Goal: Book appointment/travel/reservation

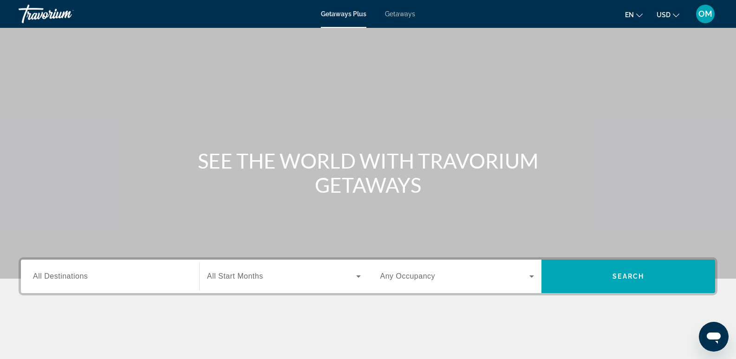
click at [93, 277] on input "Destination All Destinations" at bounding box center [110, 276] width 154 height 11
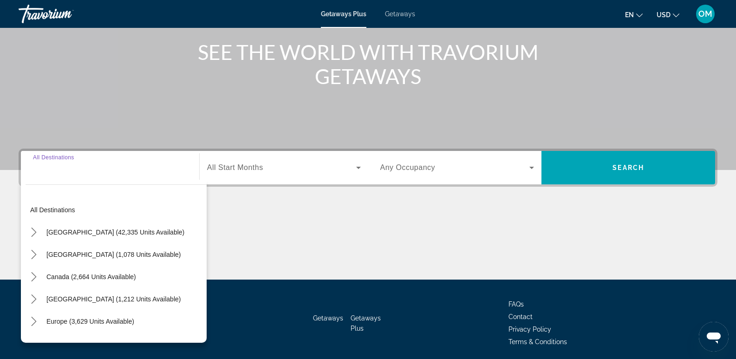
scroll to position [143, 0]
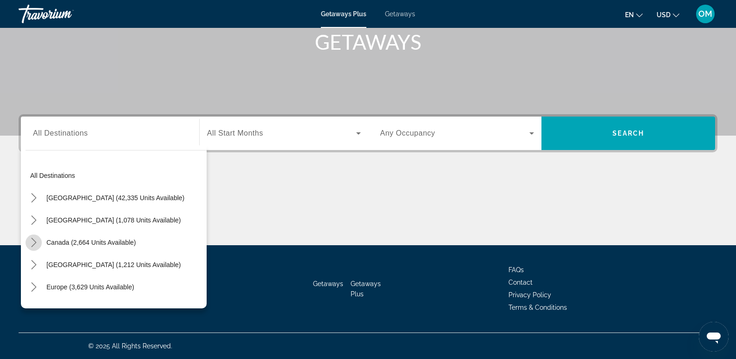
click at [32, 242] on icon "Toggle Canada (2,664 units available) submenu" at bounding box center [33, 242] width 9 height 9
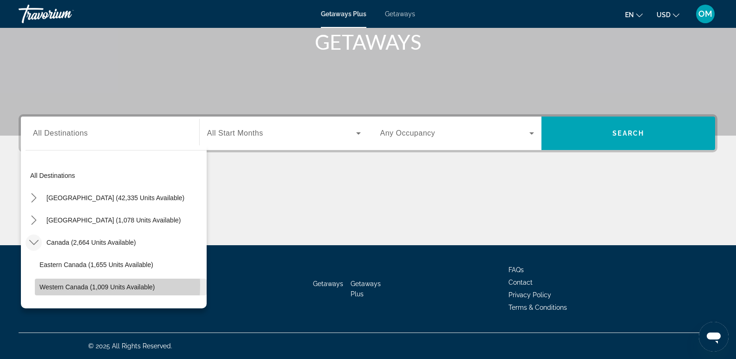
click at [49, 285] on span "Western Canada (1,009 units available)" at bounding box center [97, 286] width 116 height 7
type input "**********"
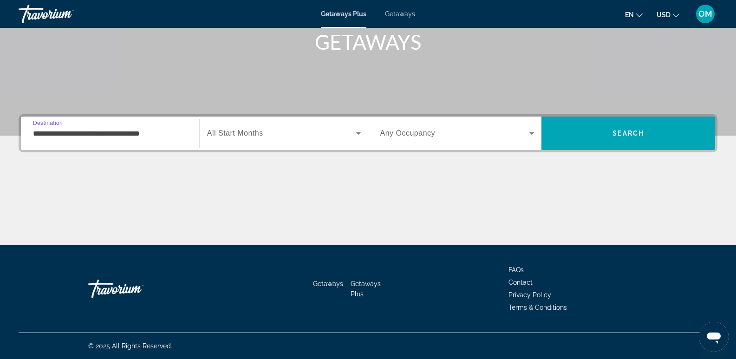
click at [357, 132] on icon "Search widget" at bounding box center [358, 133] width 5 height 2
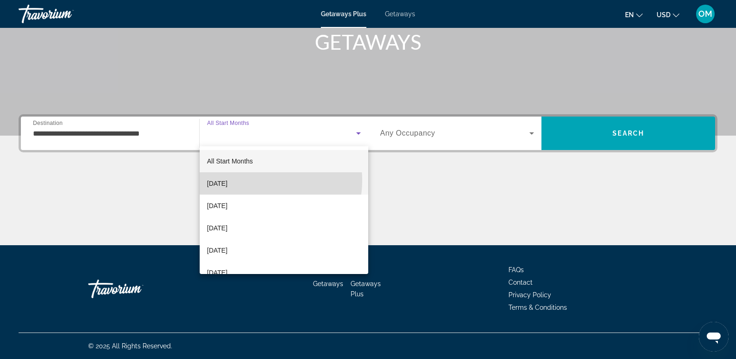
click at [256, 180] on mat-option "[DATE]" at bounding box center [284, 183] width 169 height 22
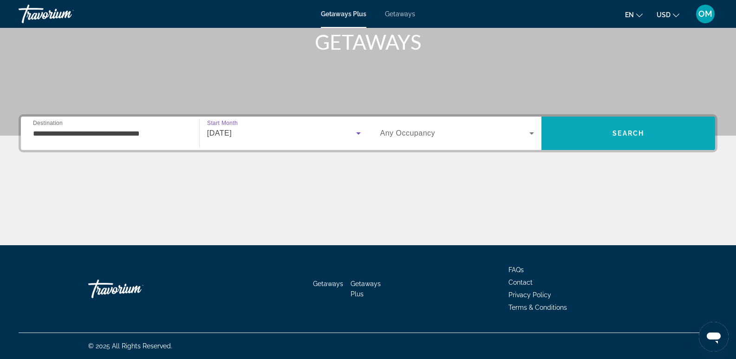
click at [631, 131] on span "Search" at bounding box center [629, 133] width 32 height 7
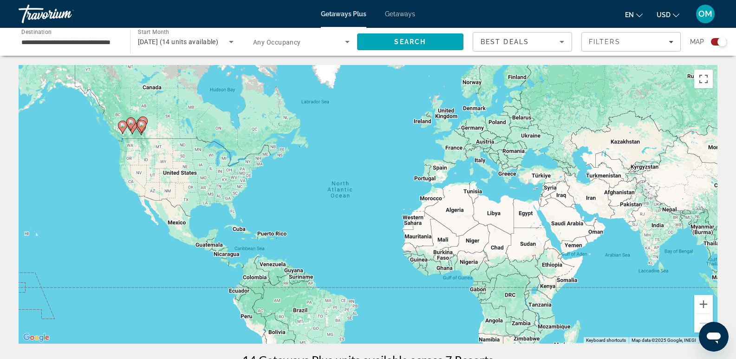
click at [713, 42] on div "Search widget" at bounding box center [719, 41] width 16 height 7
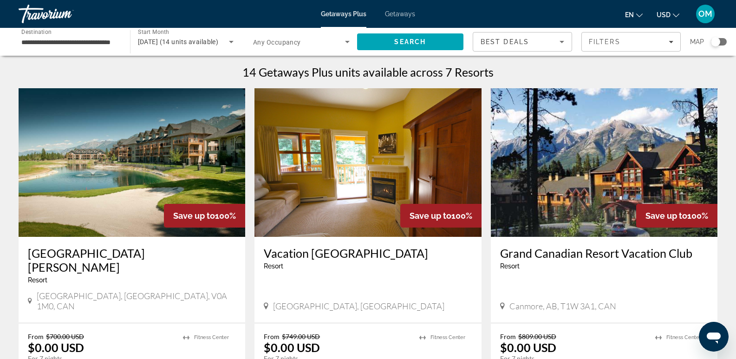
scroll to position [46, 0]
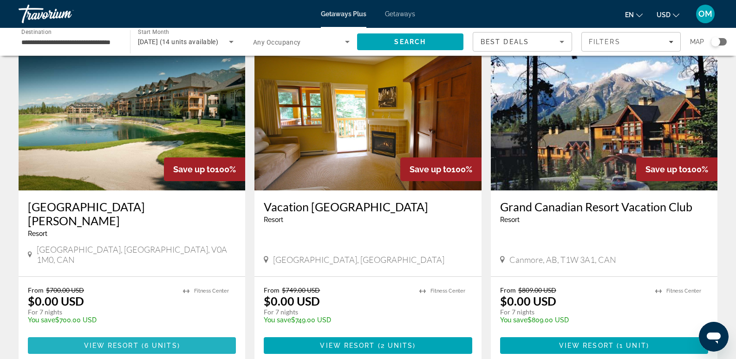
click at [115, 342] on span "View Resort" at bounding box center [111, 345] width 55 height 7
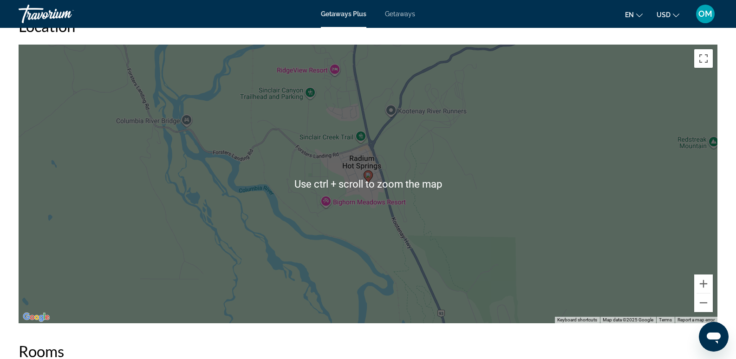
scroll to position [976, 0]
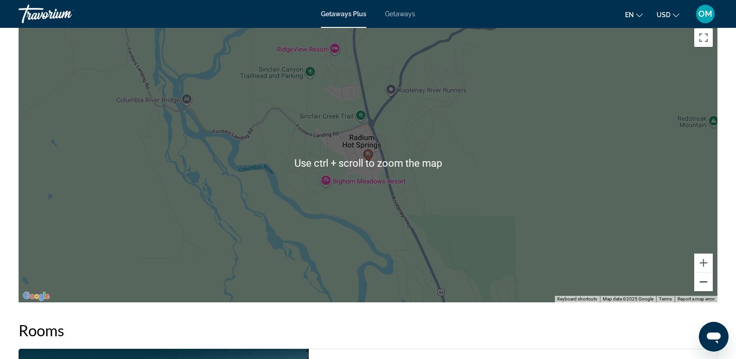
click at [707, 284] on button "Zoom out" at bounding box center [704, 282] width 19 height 19
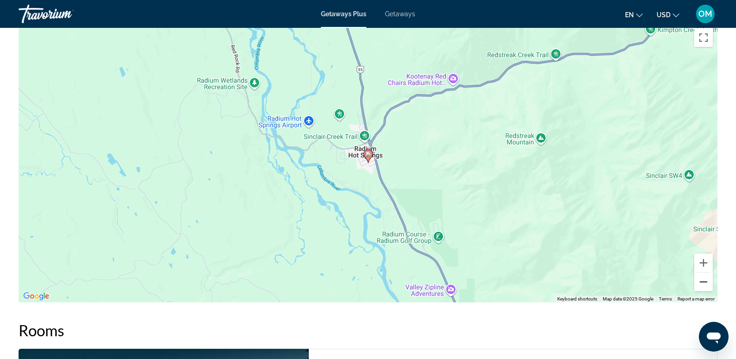
click at [707, 284] on button "Zoom out" at bounding box center [704, 282] width 19 height 19
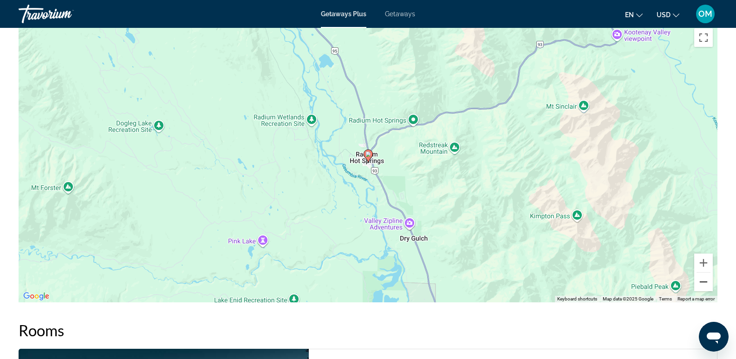
click at [707, 284] on button "Zoom out" at bounding box center [704, 282] width 19 height 19
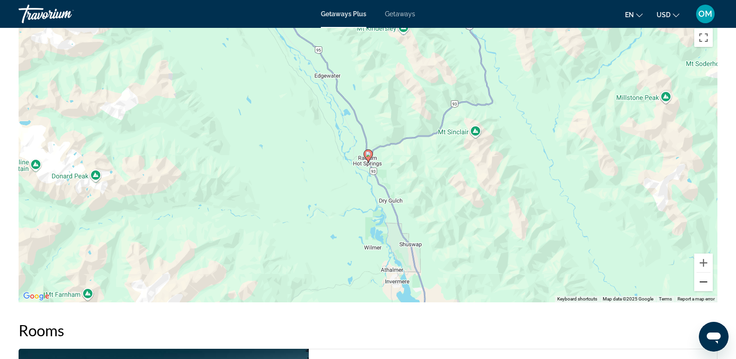
click at [707, 284] on button "Zoom out" at bounding box center [704, 282] width 19 height 19
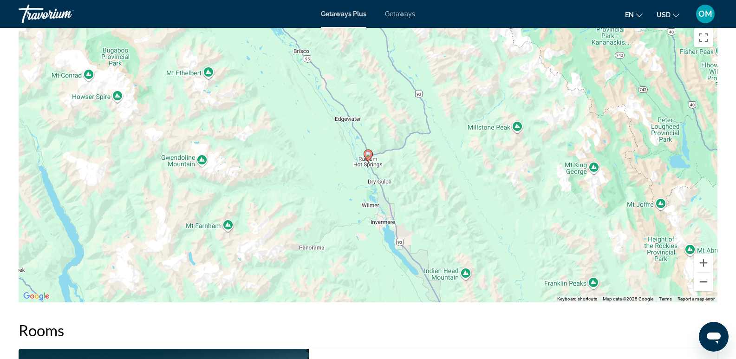
click at [707, 284] on button "Zoom out" at bounding box center [704, 282] width 19 height 19
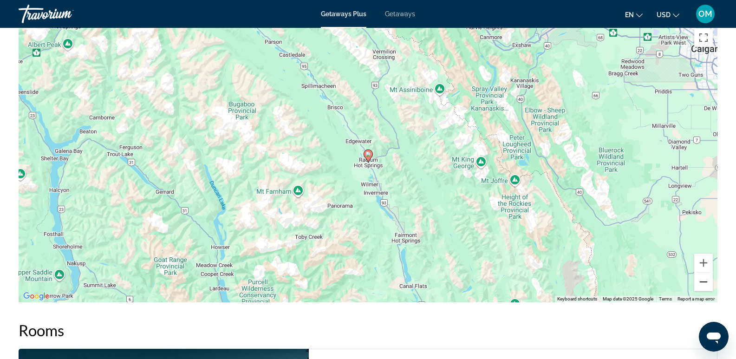
click at [707, 284] on button "Zoom out" at bounding box center [704, 282] width 19 height 19
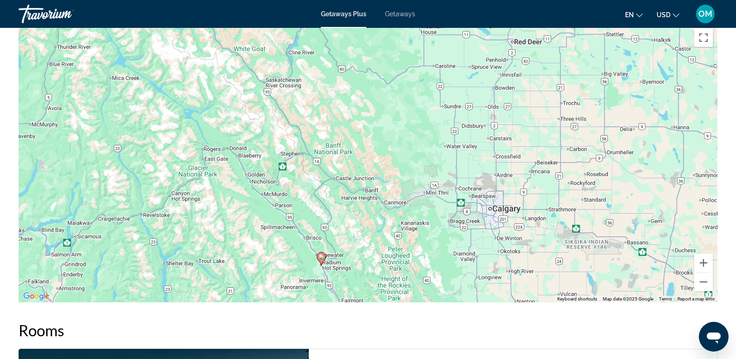
drag, startPoint x: 352, startPoint y: 84, endPoint x: 305, endPoint y: 187, distance: 113.9
click at [305, 187] on div "To activate drag with keyboard, press Alt + Enter. Once in keyboard drag state,…" at bounding box center [368, 163] width 699 height 279
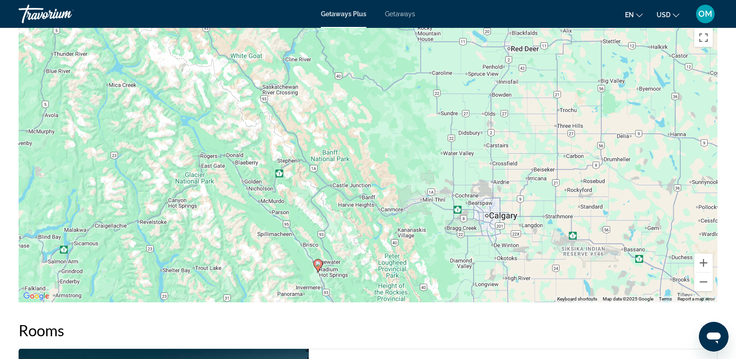
click at [291, 253] on div "To activate drag with keyboard, press Alt + Enter. Once in keyboard drag state,…" at bounding box center [368, 163] width 699 height 279
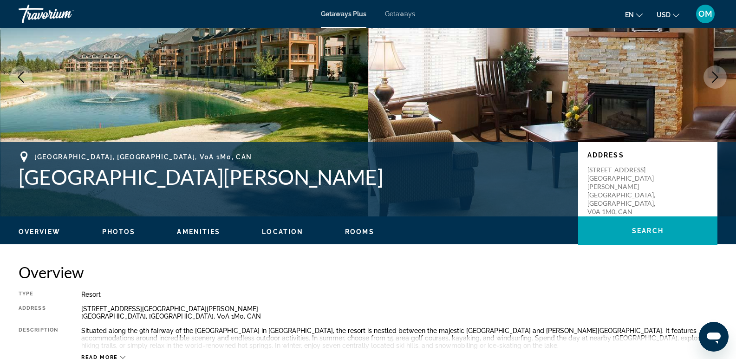
scroll to position [0, 0]
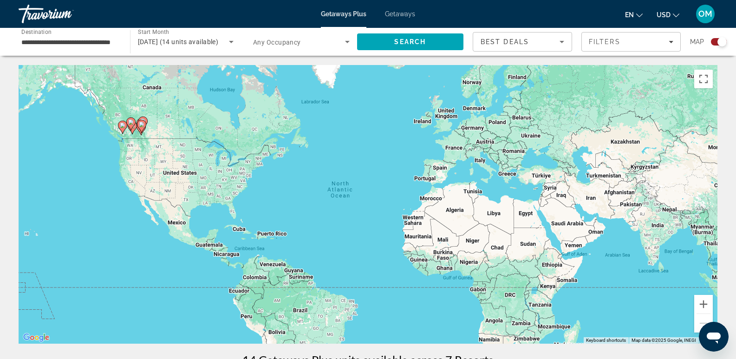
click at [715, 41] on div "Search widget" at bounding box center [719, 41] width 16 height 7
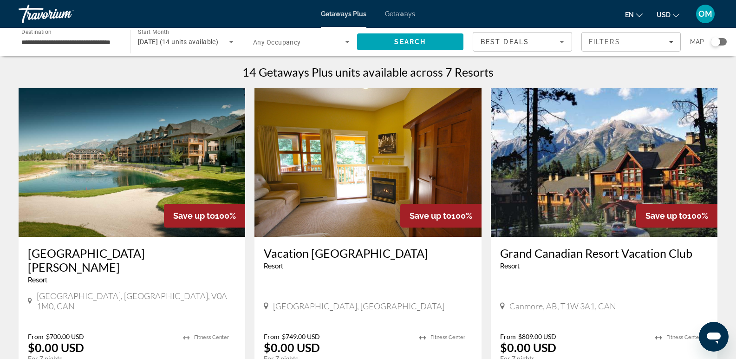
click at [586, 254] on h3 "Grand Canadian Resort Vacation Club" at bounding box center [604, 253] width 208 height 14
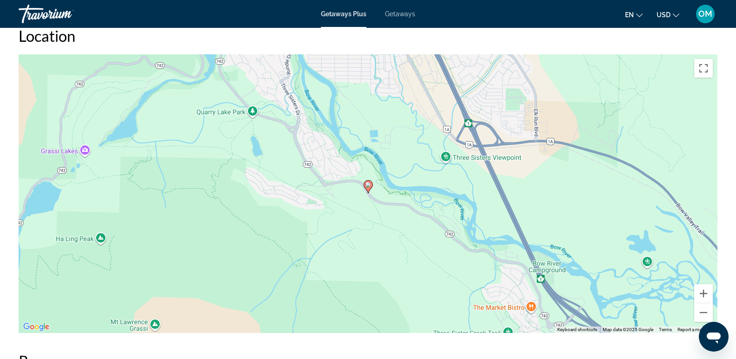
scroll to position [929, 0]
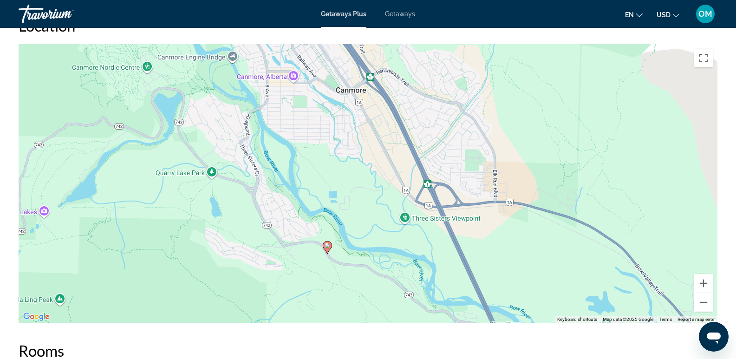
drag, startPoint x: 288, startPoint y: 178, endPoint x: 246, endPoint y: 249, distance: 82.5
click at [246, 249] on div "To activate drag with keyboard, press Alt + Enter. Once in keyboard drag state,…" at bounding box center [368, 183] width 699 height 279
click at [705, 302] on button "Zoom out" at bounding box center [704, 302] width 19 height 19
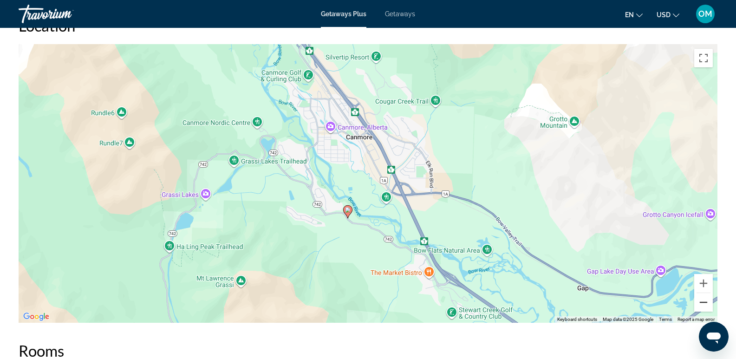
click at [705, 302] on button "Zoom out" at bounding box center [704, 302] width 19 height 19
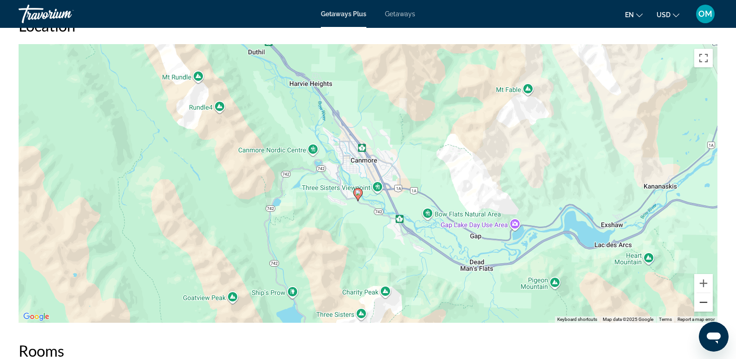
click at [705, 302] on button "Zoom out" at bounding box center [704, 302] width 19 height 19
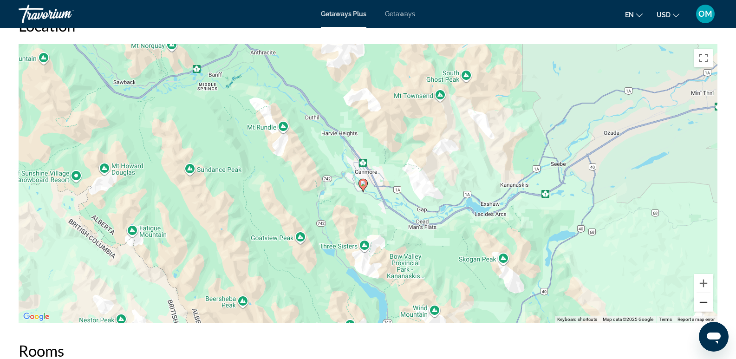
click at [705, 302] on button "Zoom out" at bounding box center [704, 302] width 19 height 19
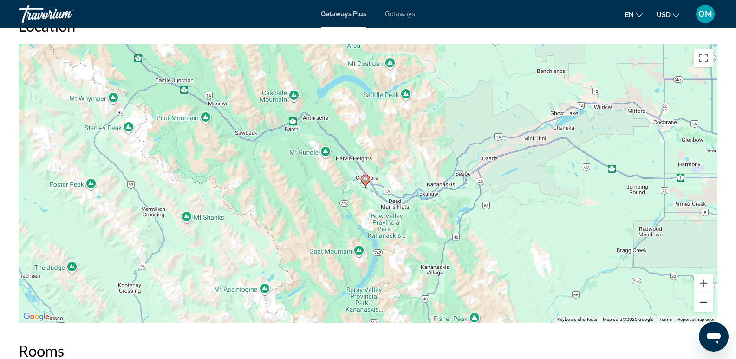
click at [705, 302] on button "Zoom out" at bounding box center [704, 302] width 19 height 19
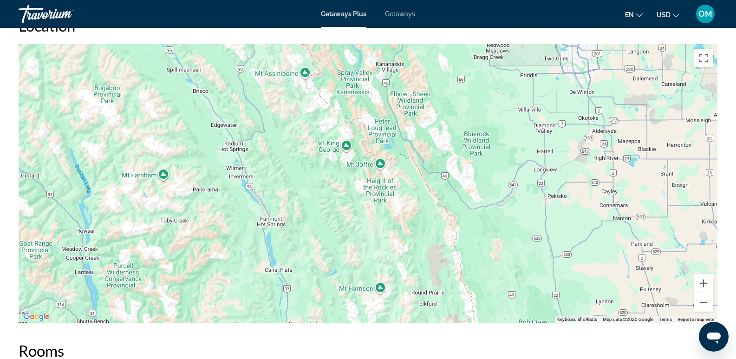
drag, startPoint x: 310, startPoint y: 278, endPoint x: 299, endPoint y: 117, distance: 161.2
click at [299, 117] on div "To activate drag with keyboard, press Alt + Enter. Once in keyboard drag state,…" at bounding box center [368, 183] width 699 height 279
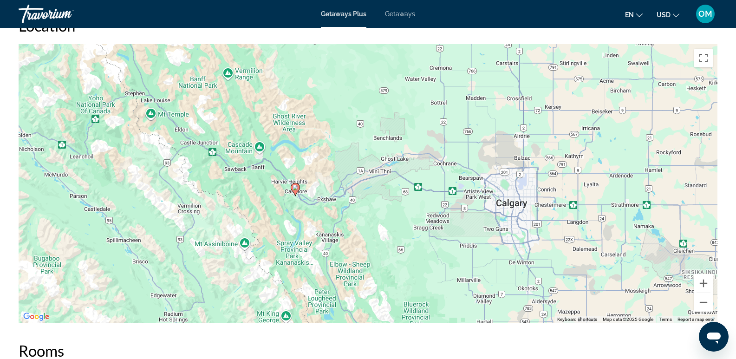
drag, startPoint x: 300, startPoint y: 153, endPoint x: 239, endPoint y: 327, distance: 183.8
click at [239, 327] on div "Overview Type Resort All-Inclusive No All-Inclusive Address [STREET_ADDRESS] De…" at bounding box center [368, 69] width 708 height 1290
click at [703, 282] on button "Zoom in" at bounding box center [704, 283] width 19 height 19
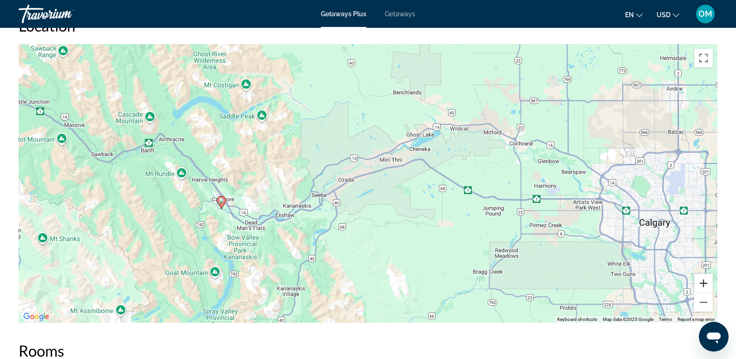
click at [703, 282] on button "Zoom in" at bounding box center [704, 283] width 19 height 19
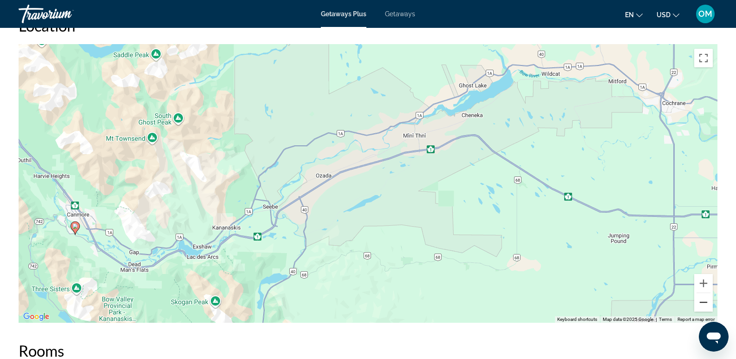
click at [703, 302] on button "Zoom out" at bounding box center [704, 302] width 19 height 19
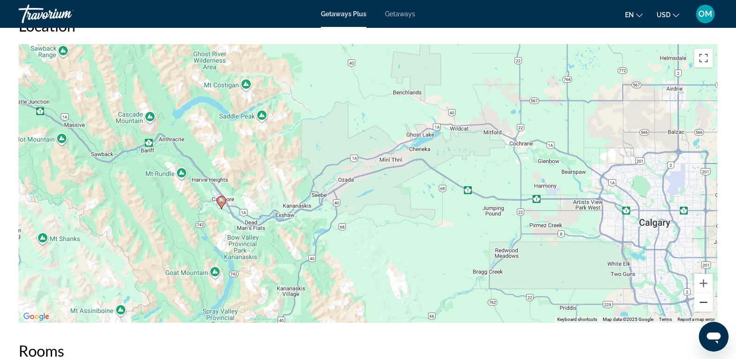
click at [703, 302] on button "Zoom out" at bounding box center [704, 302] width 19 height 19
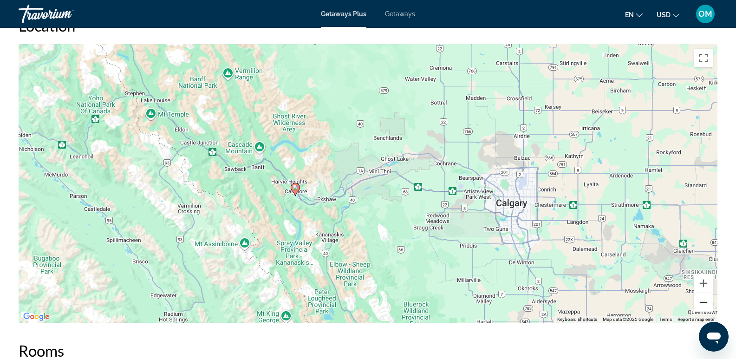
click at [702, 301] on button "Zoom out" at bounding box center [704, 302] width 19 height 19
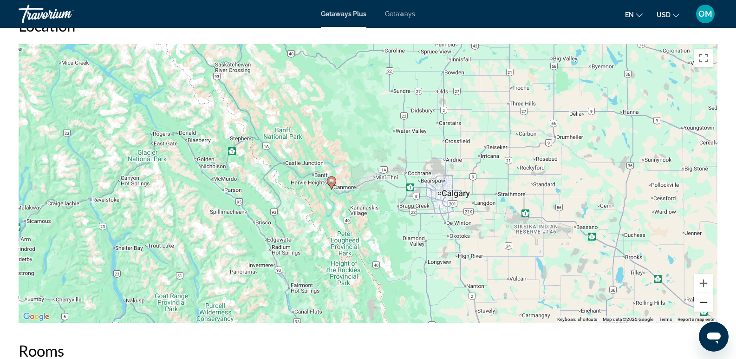
click at [701, 299] on button "Zoom out" at bounding box center [704, 302] width 19 height 19
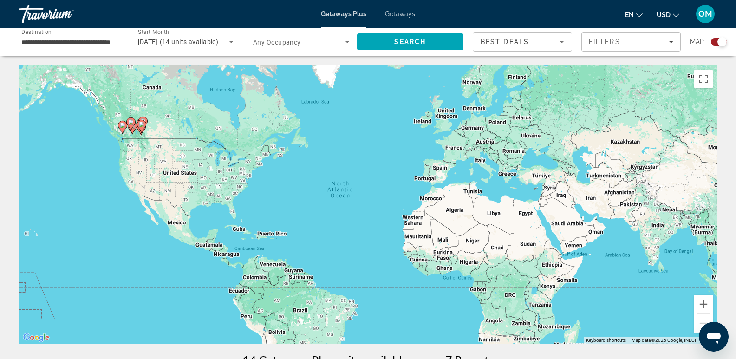
click at [714, 42] on div "Search widget" at bounding box center [719, 41] width 16 height 7
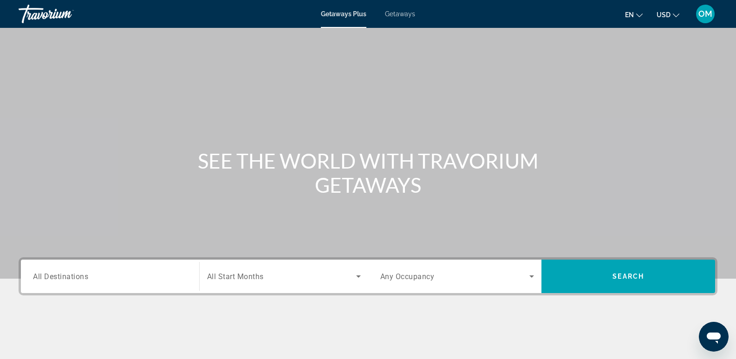
click at [66, 280] on span "All Destinations" at bounding box center [60, 276] width 55 height 9
click at [66, 280] on input "Destination All Destinations" at bounding box center [110, 276] width 154 height 11
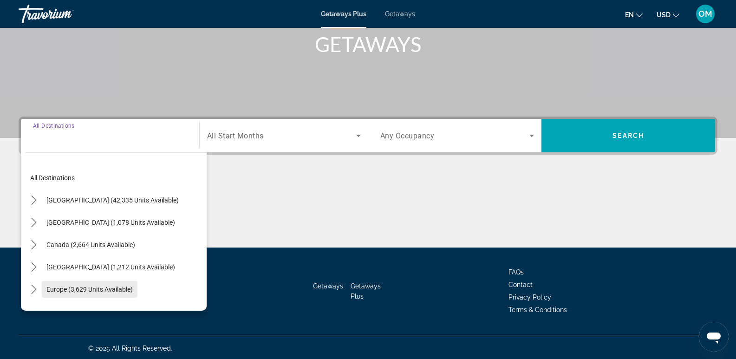
scroll to position [143, 0]
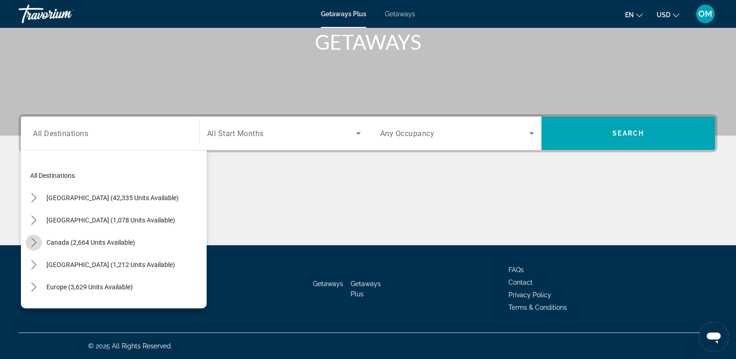
click at [32, 241] on icon "Toggle Canada (2,664 units available) submenu" at bounding box center [33, 242] width 9 height 9
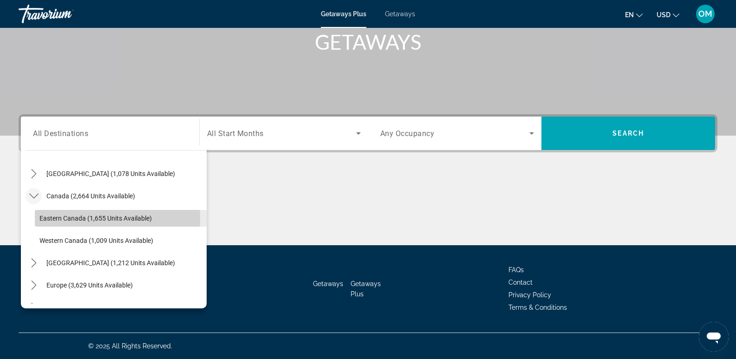
click at [54, 218] on span "Eastern Canada (1,655 units available)" at bounding box center [95, 218] width 112 height 7
type input "**********"
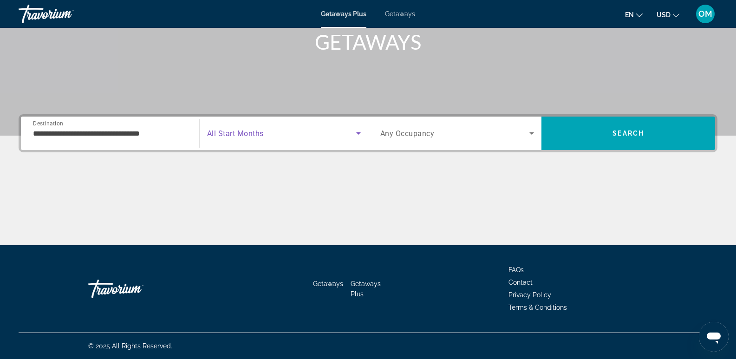
click at [359, 132] on icon "Search widget" at bounding box center [358, 133] width 5 height 2
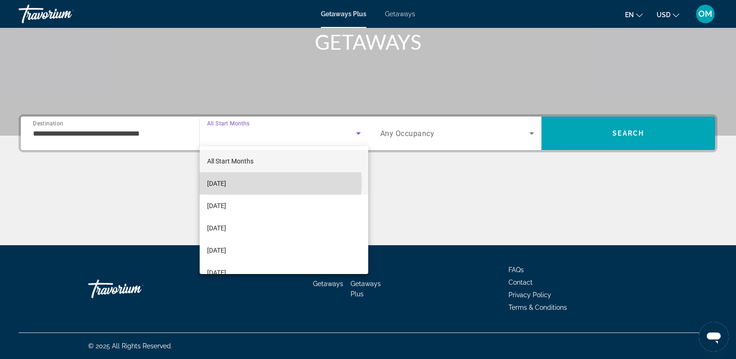
click at [261, 183] on mat-option "[DATE]" at bounding box center [284, 183] width 169 height 22
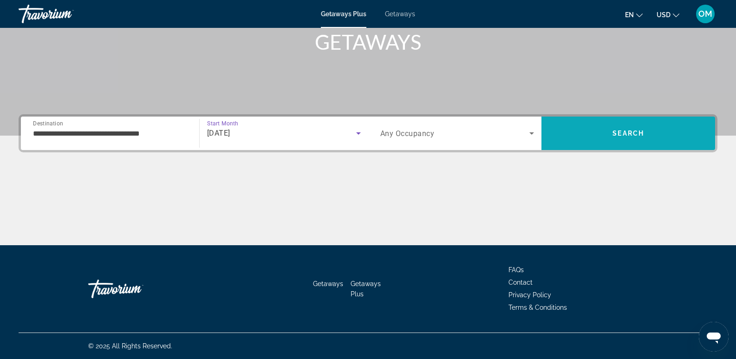
click at [631, 132] on span "Search" at bounding box center [629, 133] width 32 height 7
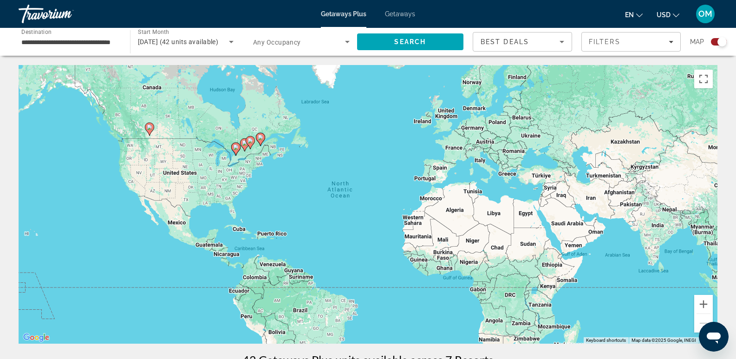
click at [713, 42] on div "Search widget" at bounding box center [719, 41] width 16 height 7
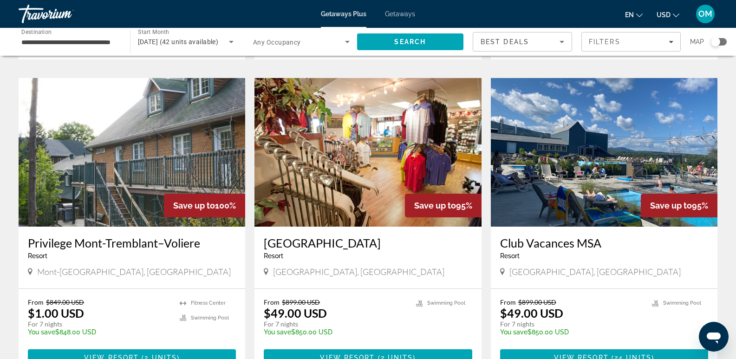
scroll to position [345, 0]
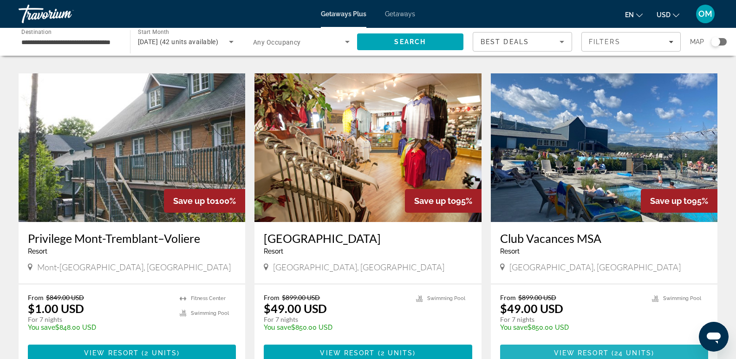
click at [612, 349] on span "( 24 units )" at bounding box center [632, 352] width 46 height 7
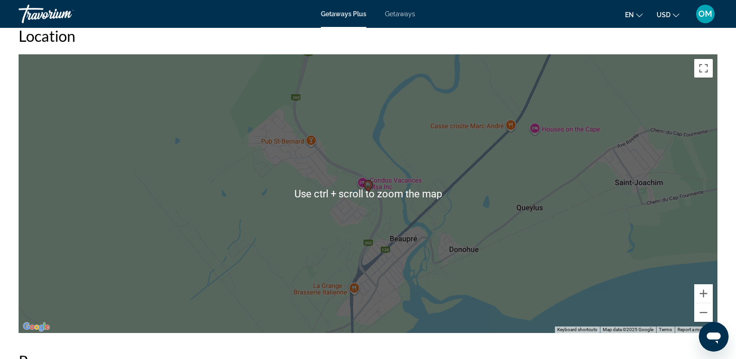
scroll to position [1440, 0]
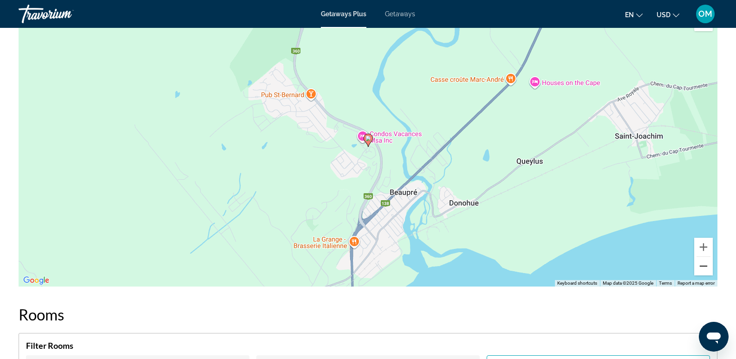
click at [708, 266] on button "Zoom out" at bounding box center [704, 266] width 19 height 19
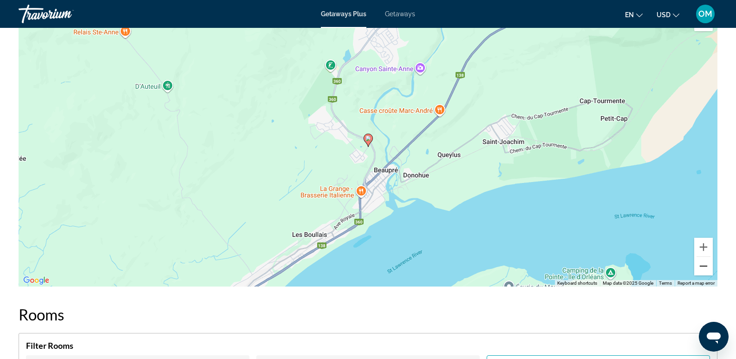
click at [708, 266] on button "Zoom out" at bounding box center [704, 266] width 19 height 19
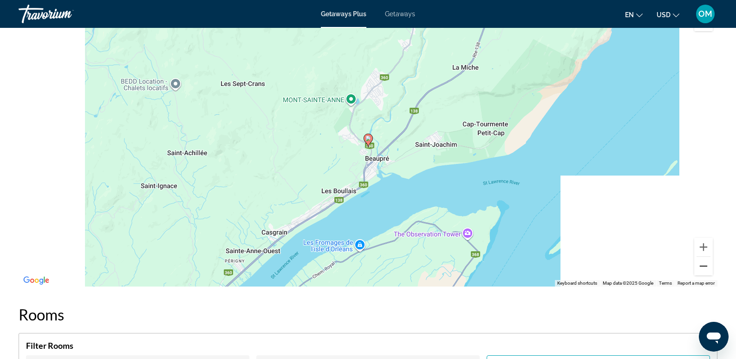
click at [708, 266] on button "Zoom out" at bounding box center [704, 266] width 19 height 19
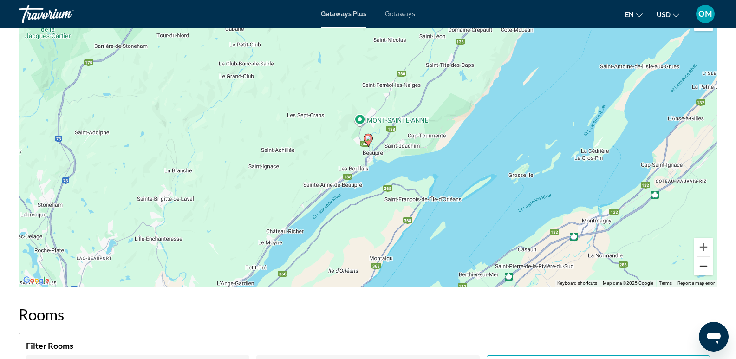
click at [708, 264] on button "Zoom out" at bounding box center [704, 266] width 19 height 19
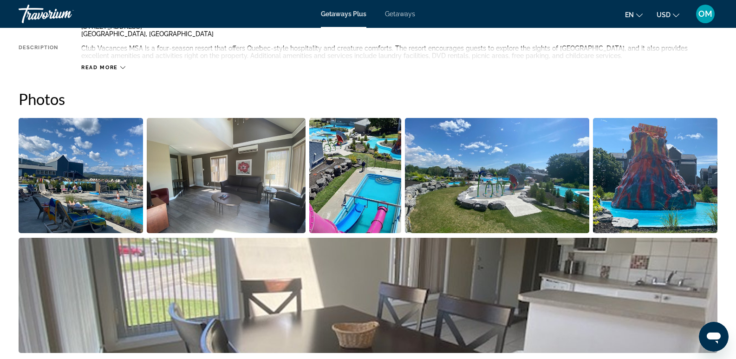
scroll to position [279, 0]
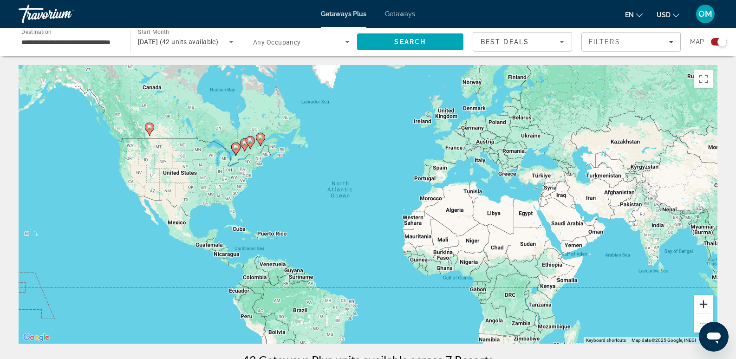
click at [702, 303] on button "Zoom in" at bounding box center [704, 304] width 19 height 19
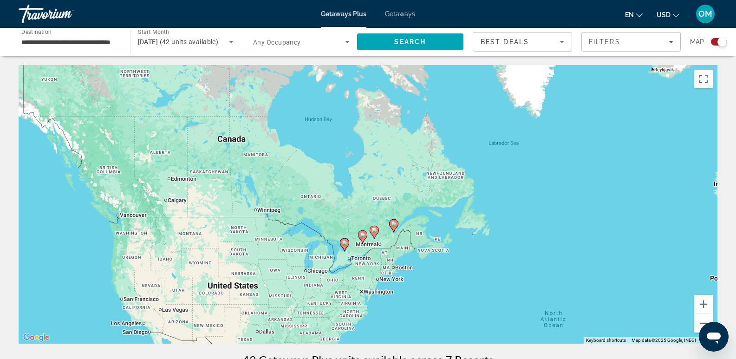
drag, startPoint x: 161, startPoint y: 123, endPoint x: 405, endPoint y: 268, distance: 283.5
click at [405, 268] on div "To activate drag with keyboard, press Alt + Enter. Once in keyboard drag state,…" at bounding box center [368, 204] width 699 height 279
click at [706, 307] on button "Zoom in" at bounding box center [704, 304] width 19 height 19
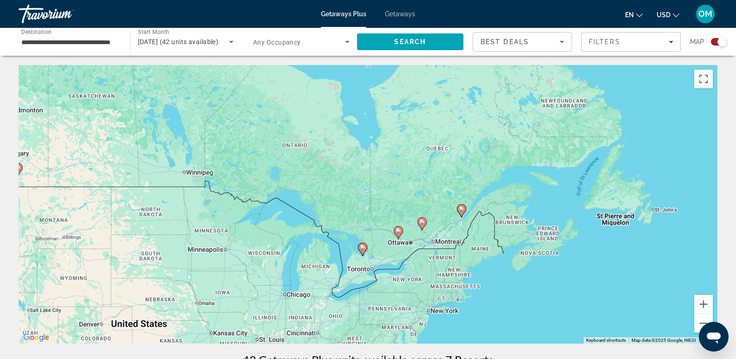
drag, startPoint x: 94, startPoint y: 183, endPoint x: 138, endPoint y: 139, distance: 62.1
click at [138, 139] on div "To activate drag with keyboard, press Alt + Enter. Once in keyboard drag state,…" at bounding box center [368, 204] width 699 height 279
click at [702, 305] on button "Zoom in" at bounding box center [704, 304] width 19 height 19
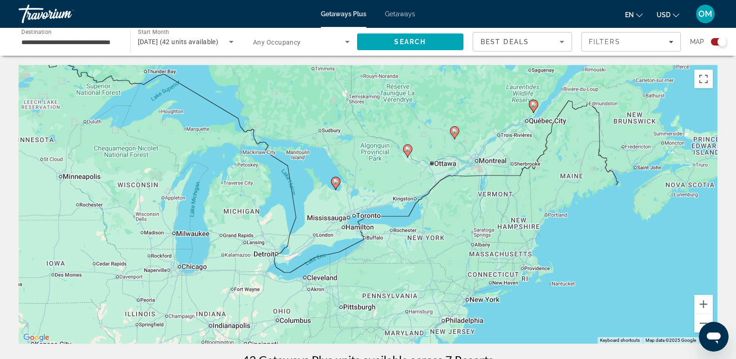
drag, startPoint x: 393, startPoint y: 296, endPoint x: 371, endPoint y: 177, distance: 121.3
click at [371, 177] on div "To activate drag with keyboard, press Alt + Enter. Once in keyboard drag state,…" at bounding box center [368, 204] width 699 height 279
click at [703, 303] on button "Zoom in" at bounding box center [704, 304] width 19 height 19
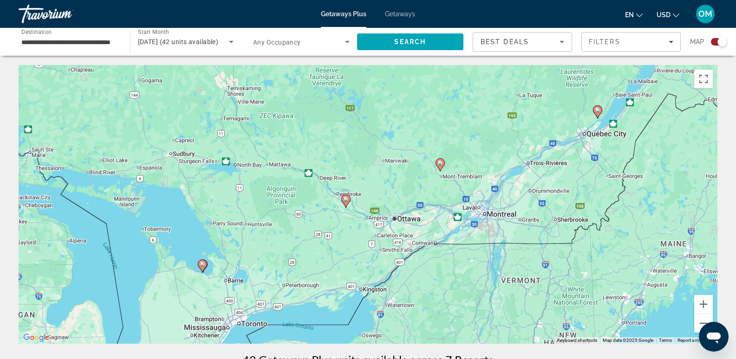
drag, startPoint x: 457, startPoint y: 138, endPoint x: 355, endPoint y: 234, distance: 140.3
click at [355, 234] on div "To activate drag with keyboard, press Alt + Enter. Once in keyboard drag state,…" at bounding box center [368, 204] width 699 height 279
click at [705, 305] on button "Zoom in" at bounding box center [704, 304] width 19 height 19
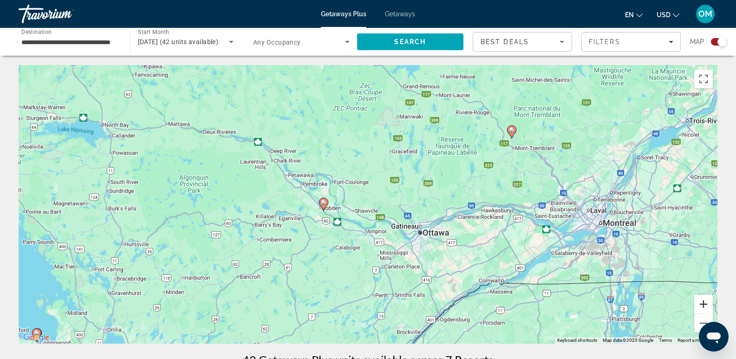
click at [705, 305] on button "Zoom in" at bounding box center [704, 304] width 19 height 19
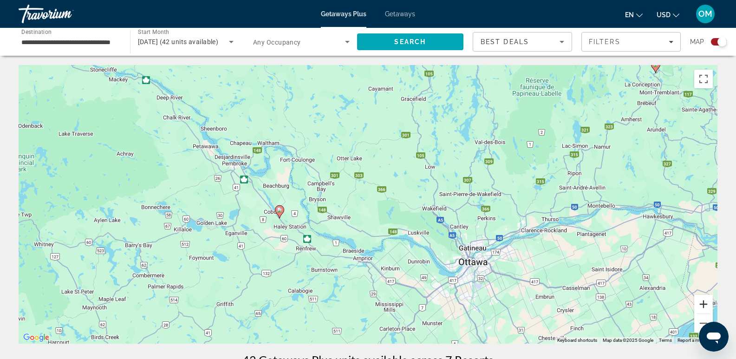
click at [705, 305] on button "Zoom in" at bounding box center [704, 304] width 19 height 19
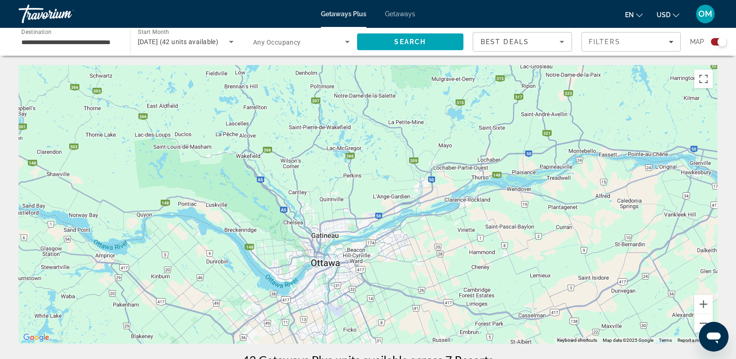
drag, startPoint x: 464, startPoint y: 233, endPoint x: 236, endPoint y: 208, distance: 229.5
click at [236, 208] on div "To activate drag with keyboard, press Alt + Enter. Once in keyboard drag state,…" at bounding box center [368, 204] width 699 height 279
click at [700, 324] on button "Zoom out" at bounding box center [704, 323] width 19 height 19
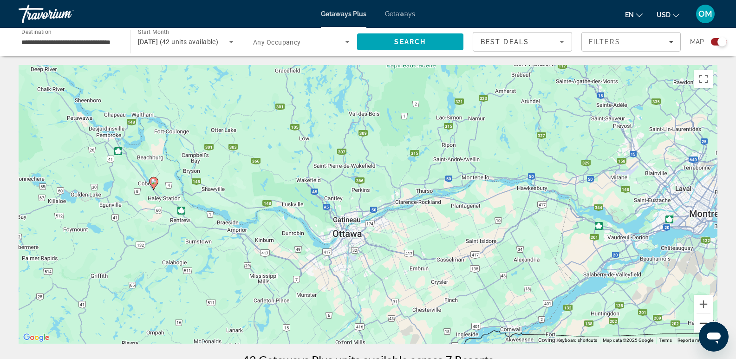
click at [699, 324] on button "Zoom out" at bounding box center [704, 323] width 19 height 19
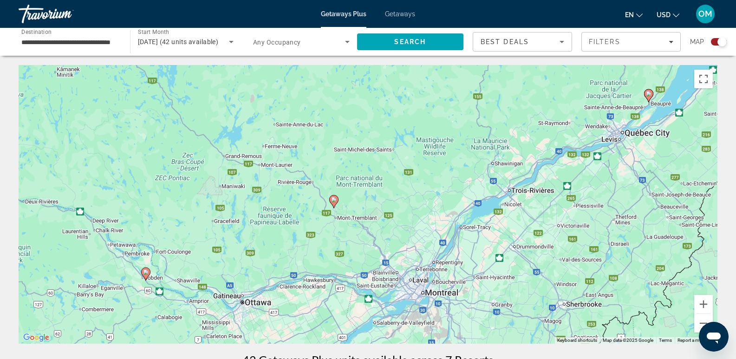
drag, startPoint x: 382, startPoint y: 144, endPoint x: 265, endPoint y: 229, distance: 144.4
click at [265, 229] on div "To activate drag with keyboard, press Alt + Enter. Once in keyboard drag state,…" at bounding box center [368, 204] width 699 height 279
click at [706, 306] on button "Zoom in" at bounding box center [704, 304] width 19 height 19
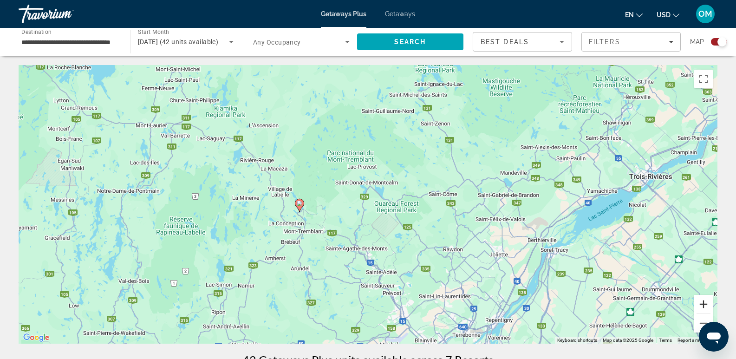
click at [706, 306] on button "Zoom in" at bounding box center [704, 304] width 19 height 19
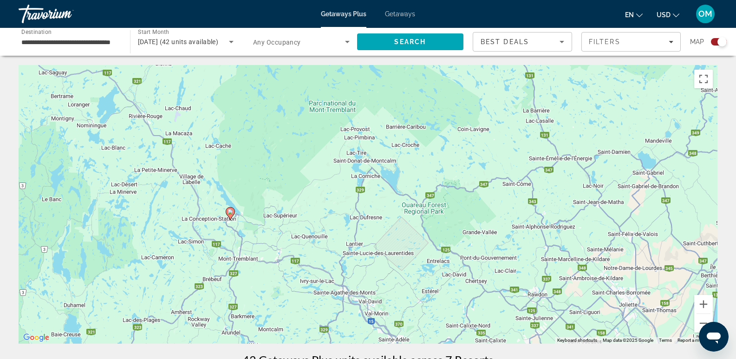
click at [228, 211] on image "Main content" at bounding box center [231, 212] width 6 height 6
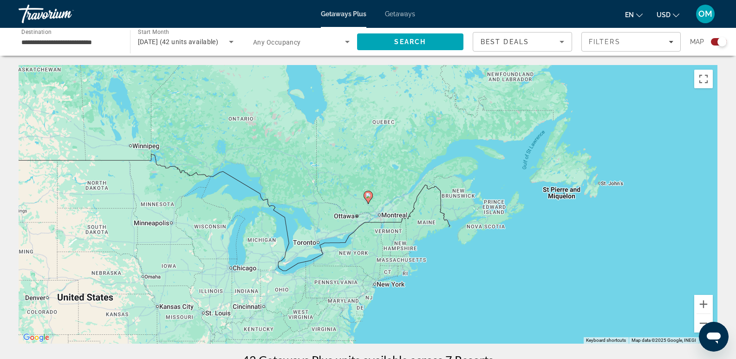
click at [368, 197] on image "Main content" at bounding box center [369, 196] width 6 height 6
type input "**********"
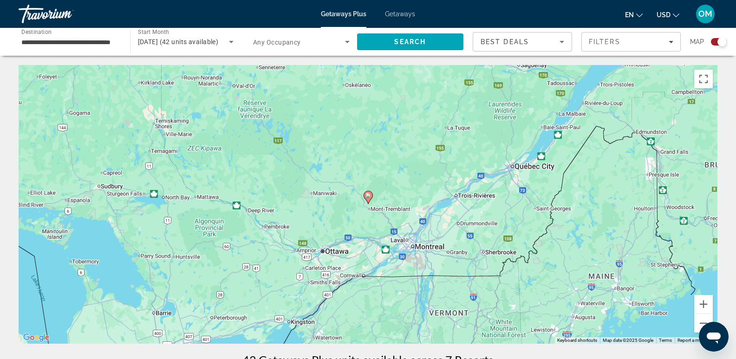
click at [368, 197] on image "Main content" at bounding box center [369, 196] width 6 height 6
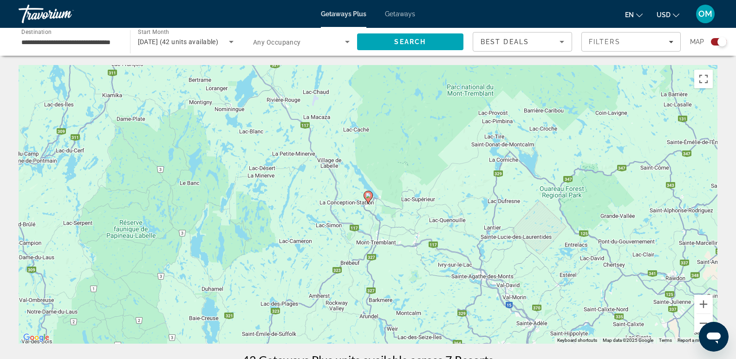
click at [368, 197] on image "Main content" at bounding box center [369, 196] width 6 height 6
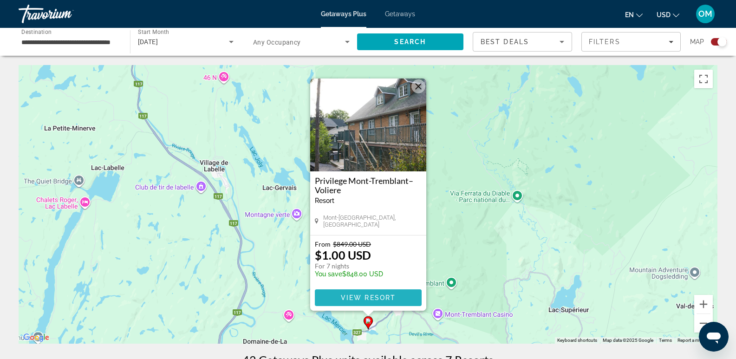
click at [371, 295] on span "View Resort" at bounding box center [368, 297] width 55 height 7
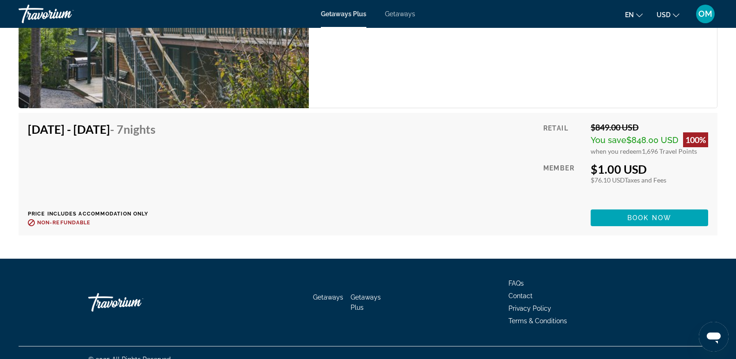
scroll to position [1858, 0]
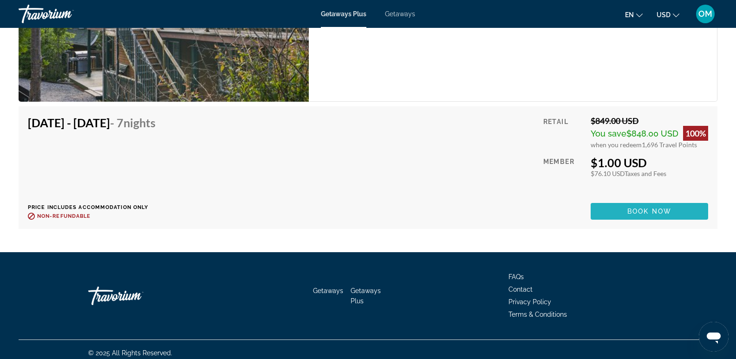
click at [658, 210] on span "Book now" at bounding box center [650, 211] width 44 height 7
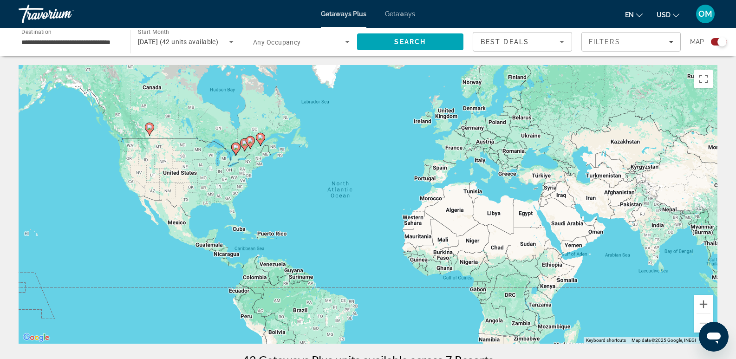
click at [150, 131] on icon "Main content" at bounding box center [149, 129] width 8 height 12
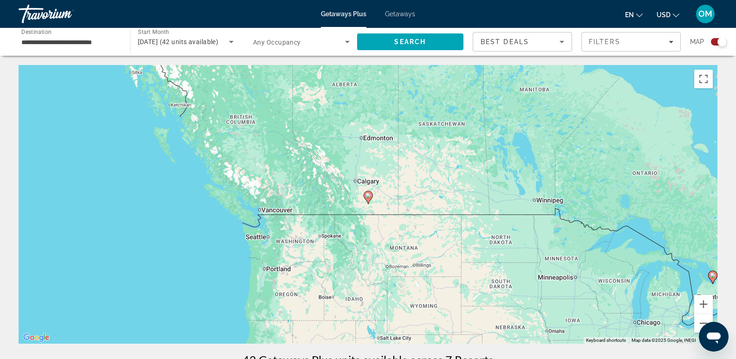
click at [368, 198] on icon "Main content" at bounding box center [368, 197] width 8 height 12
type input "**********"
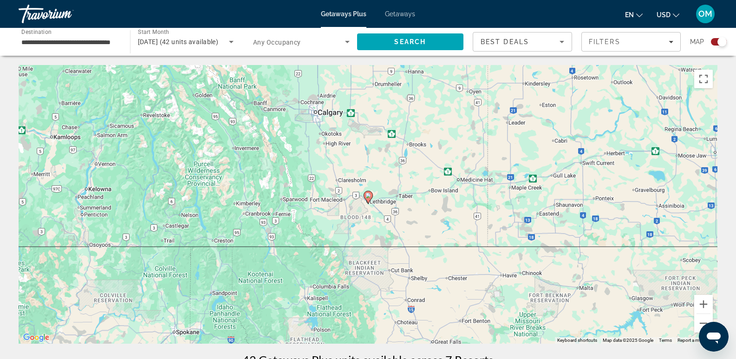
click at [368, 198] on icon "Main content" at bounding box center [368, 197] width 8 height 12
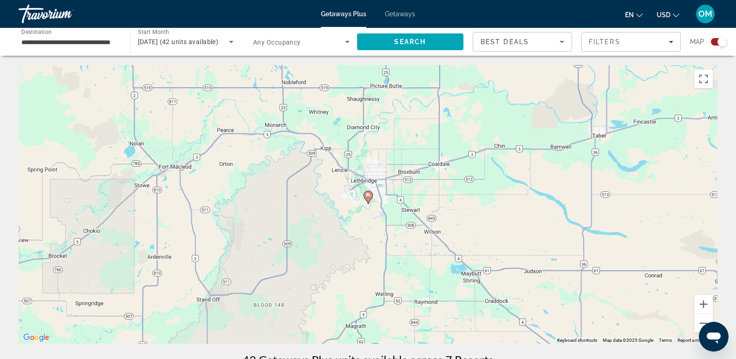
click at [368, 195] on image "Main content" at bounding box center [369, 196] width 6 height 6
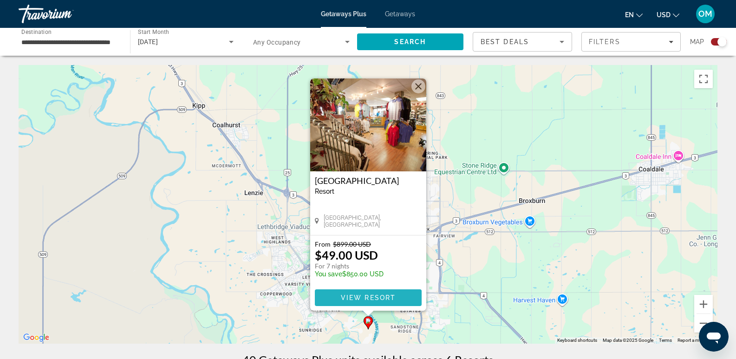
click at [363, 300] on span "View Resort" at bounding box center [368, 297] width 55 height 7
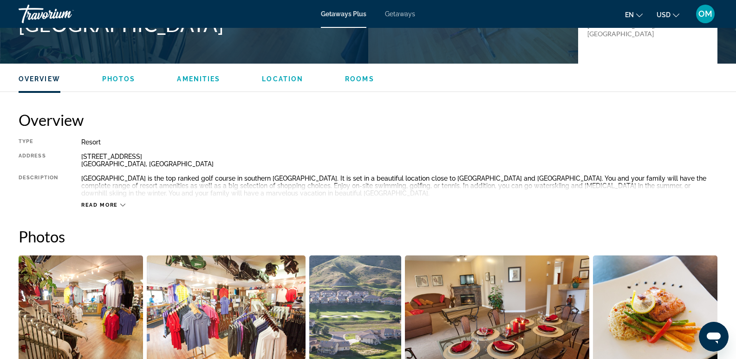
scroll to position [279, 0]
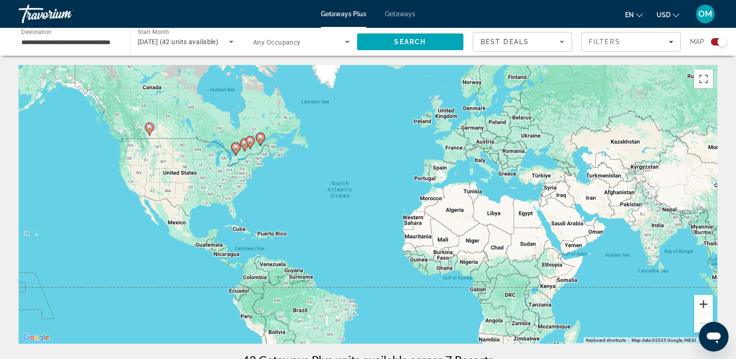
click at [704, 305] on button "Zoom in" at bounding box center [704, 304] width 19 height 19
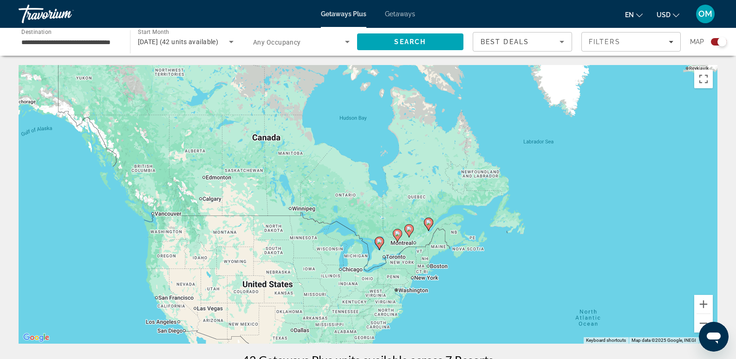
drag, startPoint x: 109, startPoint y: 127, endPoint x: 386, endPoint y: 272, distance: 312.3
click at [386, 272] on div "To activate drag with keyboard, press Alt + Enter. Once in keyboard drag state,…" at bounding box center [368, 204] width 699 height 279
click at [708, 306] on button "Zoom in" at bounding box center [704, 304] width 19 height 19
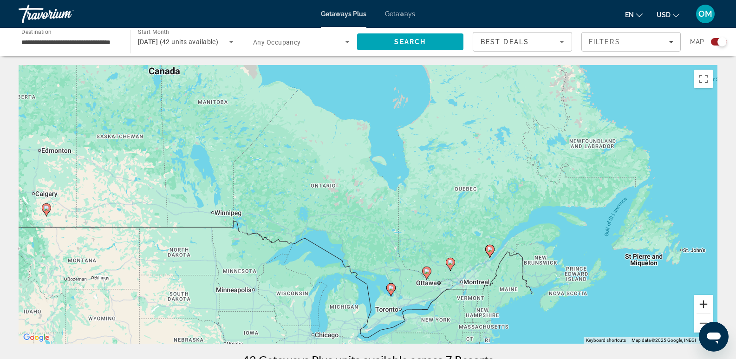
click at [708, 306] on button "Zoom in" at bounding box center [704, 304] width 19 height 19
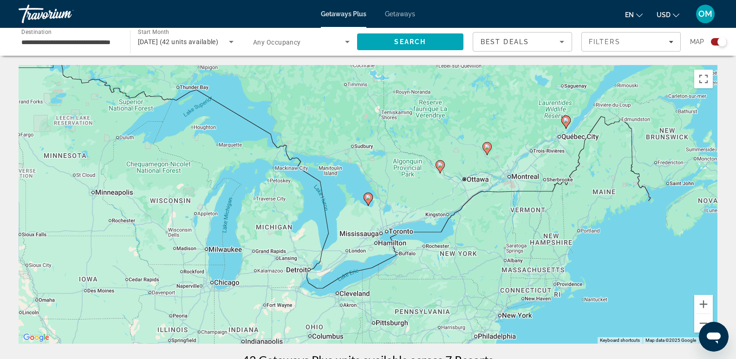
drag, startPoint x: 426, startPoint y: 312, endPoint x: 380, endPoint y: 128, distance: 189.1
click at [380, 128] on div "To activate drag with keyboard, press Alt + Enter. Once in keyboard drag state,…" at bounding box center [368, 204] width 699 height 279
click at [369, 197] on image "Main content" at bounding box center [369, 198] width 6 height 6
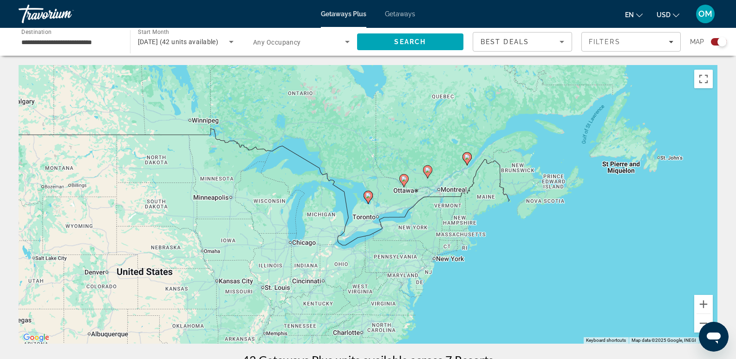
click at [369, 197] on image "Main content" at bounding box center [369, 196] width 6 height 6
type input "**********"
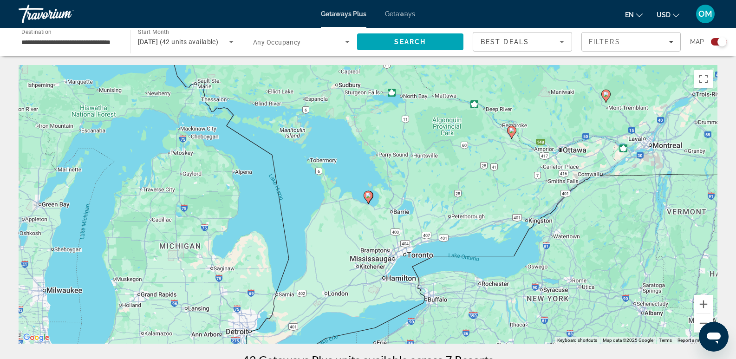
click at [369, 197] on image "Main content" at bounding box center [369, 196] width 6 height 6
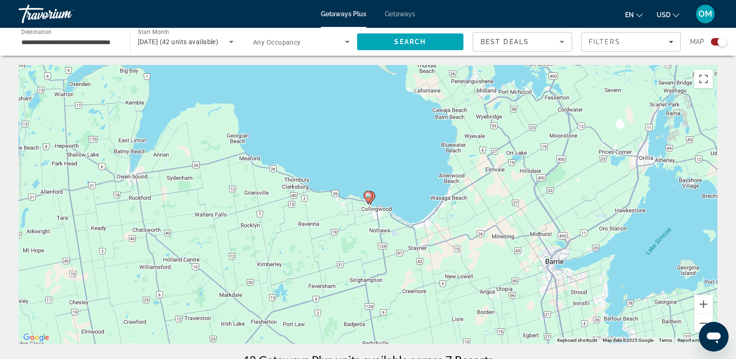
click at [369, 197] on image "Main content" at bounding box center [369, 196] width 6 height 6
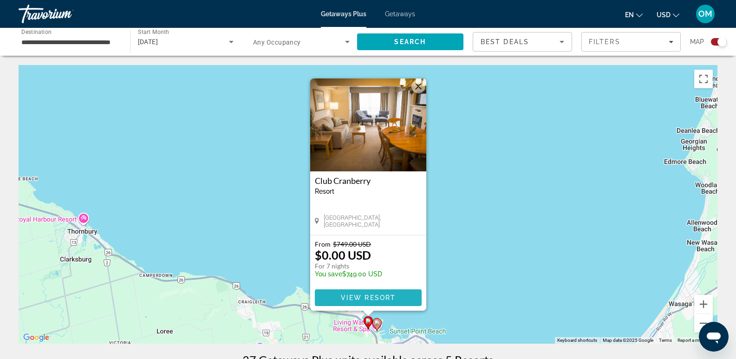
click at [377, 297] on span "View Resort" at bounding box center [368, 297] width 55 height 7
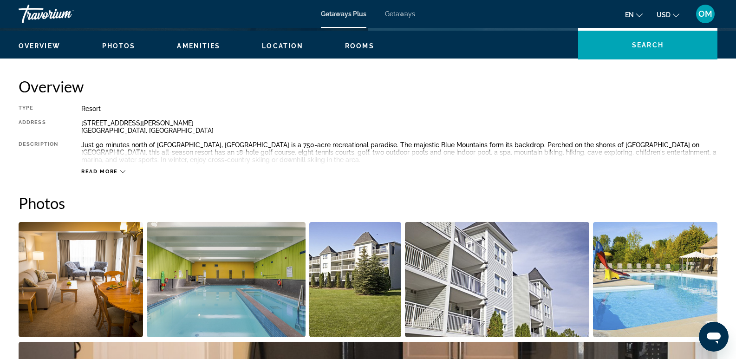
scroll to position [325, 0]
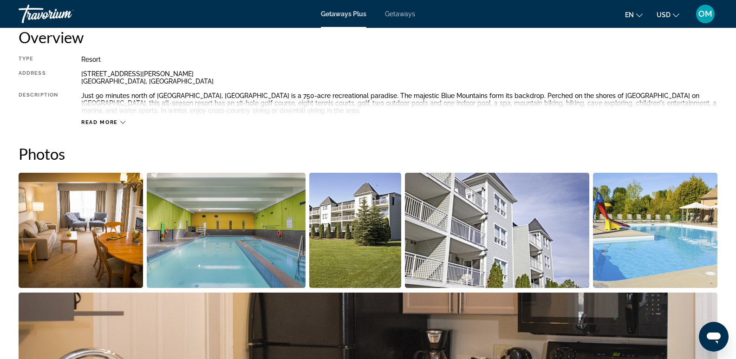
click at [220, 249] on img "Open full-screen image slider" at bounding box center [226, 230] width 159 height 115
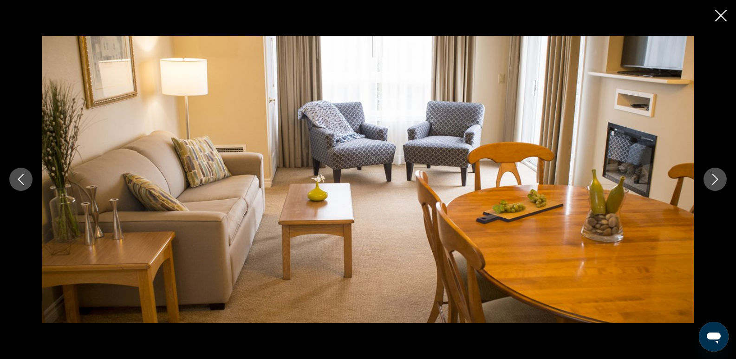
click at [713, 175] on icon "Next image" at bounding box center [716, 179] width 6 height 11
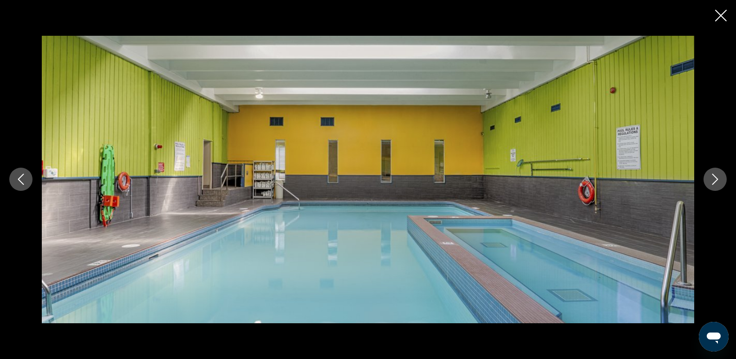
click at [713, 175] on icon "Next image" at bounding box center [716, 179] width 6 height 11
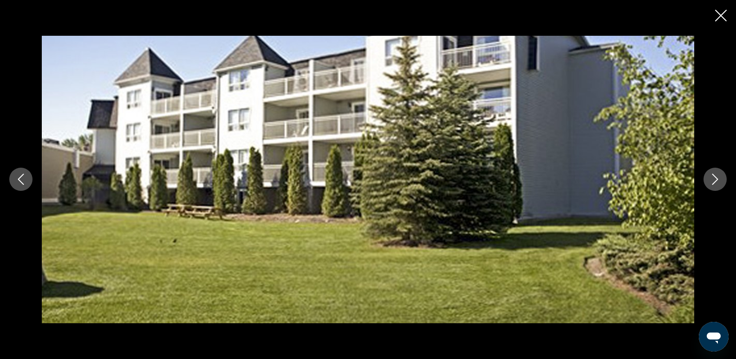
click at [713, 175] on icon "Next image" at bounding box center [716, 179] width 6 height 11
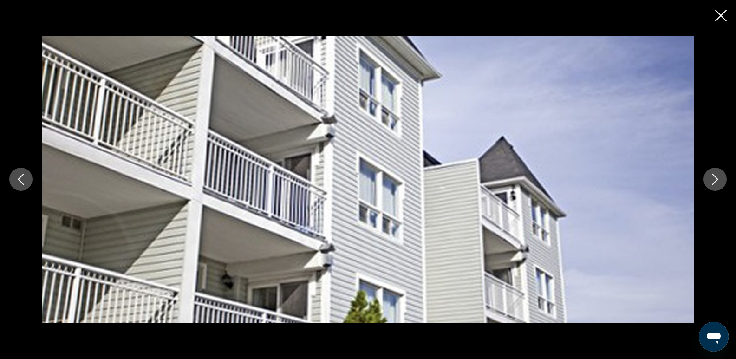
click at [713, 175] on icon "Next image" at bounding box center [716, 179] width 6 height 11
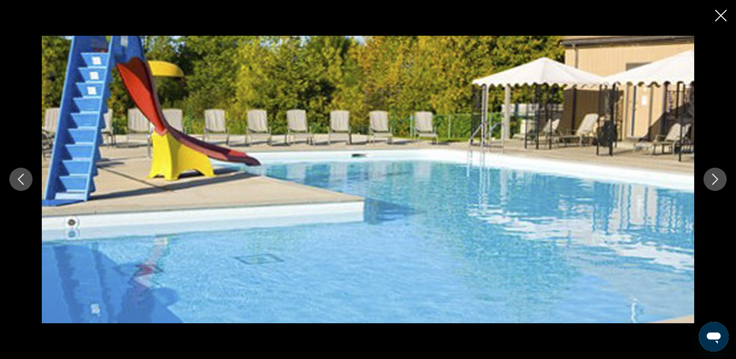
click at [713, 176] on icon "Next image" at bounding box center [715, 179] width 11 height 11
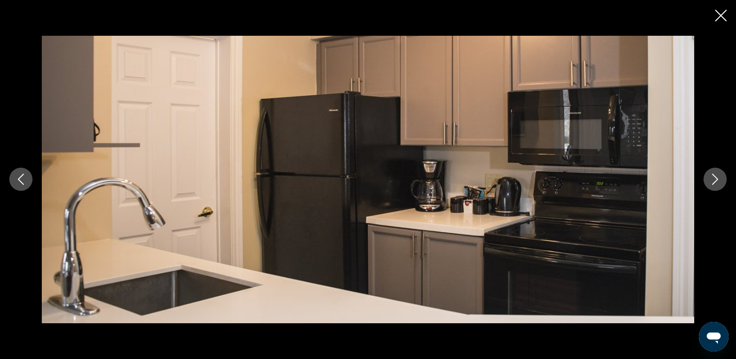
click at [713, 176] on icon "Next image" at bounding box center [715, 179] width 11 height 11
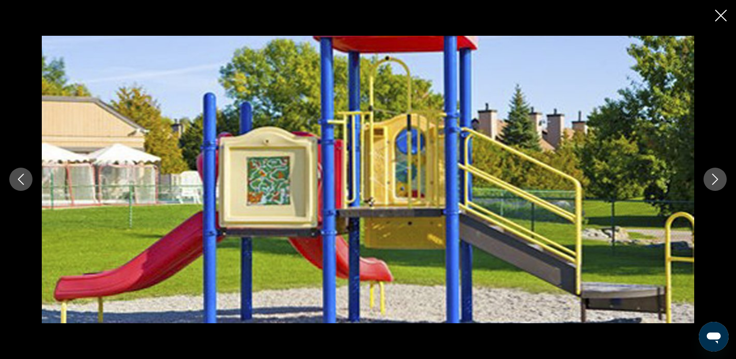
click at [713, 176] on icon "Next image" at bounding box center [715, 179] width 11 height 11
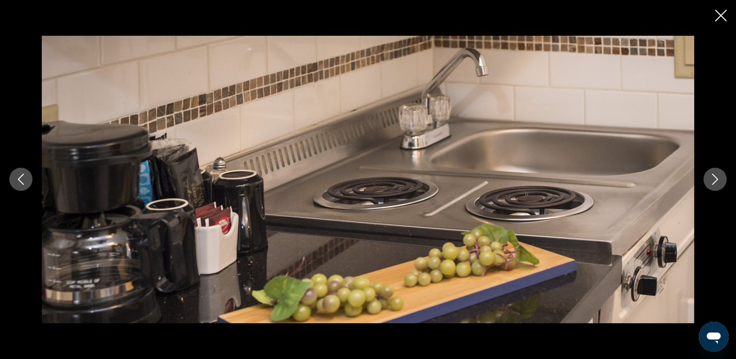
click at [713, 176] on icon "Next image" at bounding box center [715, 179] width 11 height 11
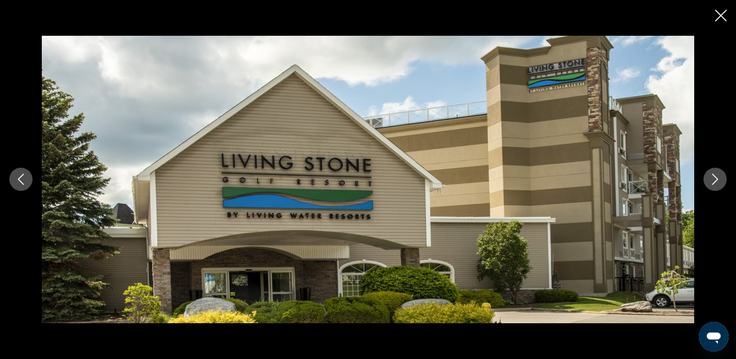
click at [713, 176] on icon "Next image" at bounding box center [715, 179] width 11 height 11
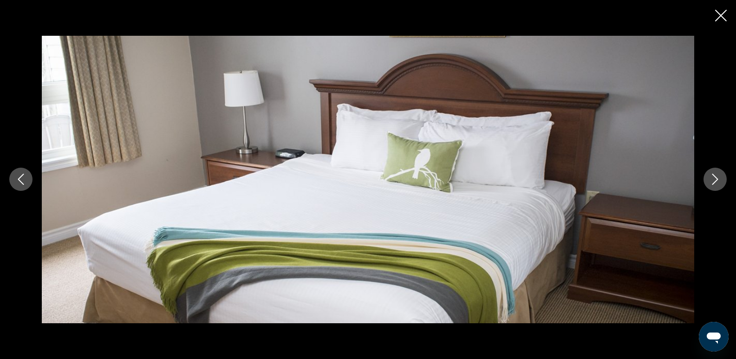
click at [713, 176] on icon "Next image" at bounding box center [715, 179] width 11 height 11
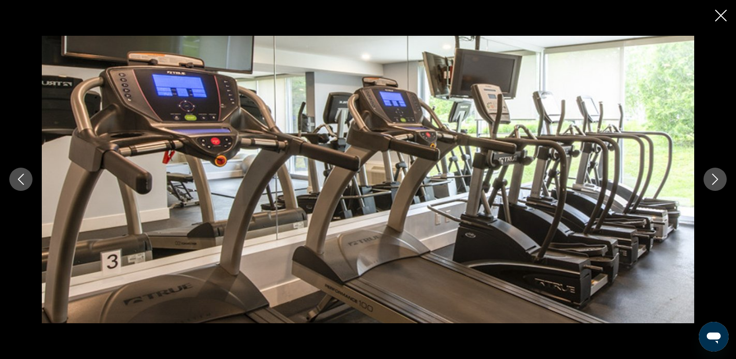
click at [713, 176] on icon "Next image" at bounding box center [715, 179] width 11 height 11
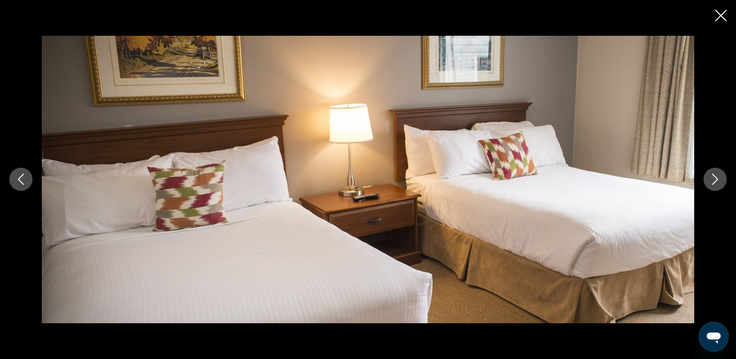
click at [713, 176] on icon "Next image" at bounding box center [715, 179] width 11 height 11
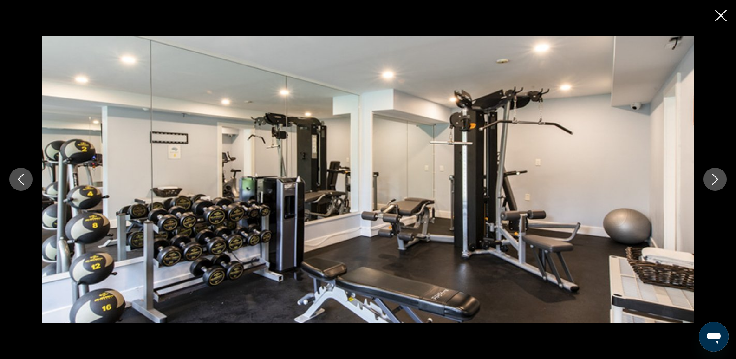
click at [713, 176] on icon "Next image" at bounding box center [715, 179] width 11 height 11
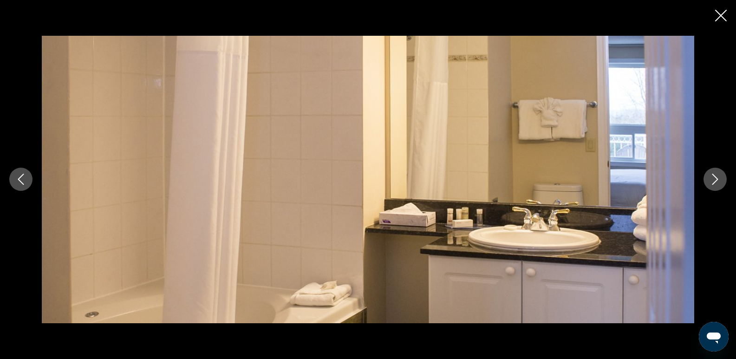
click at [713, 176] on icon "Next image" at bounding box center [715, 179] width 11 height 11
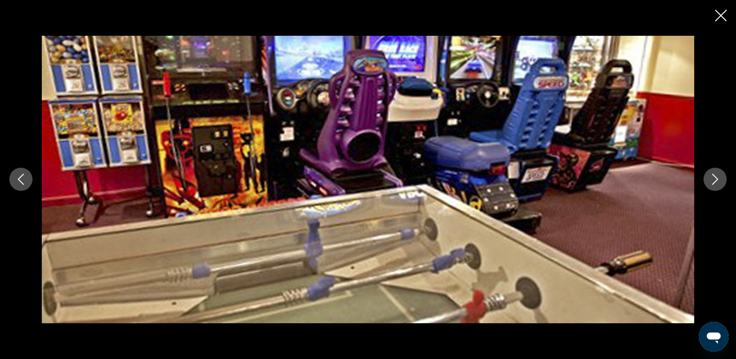
click at [713, 176] on icon "Next image" at bounding box center [715, 179] width 11 height 11
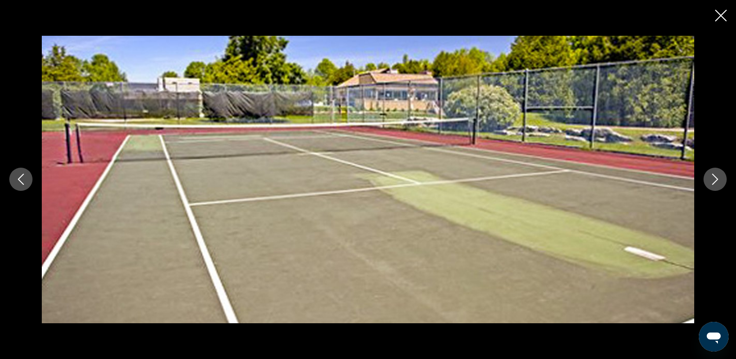
click at [713, 176] on icon "Next image" at bounding box center [715, 179] width 11 height 11
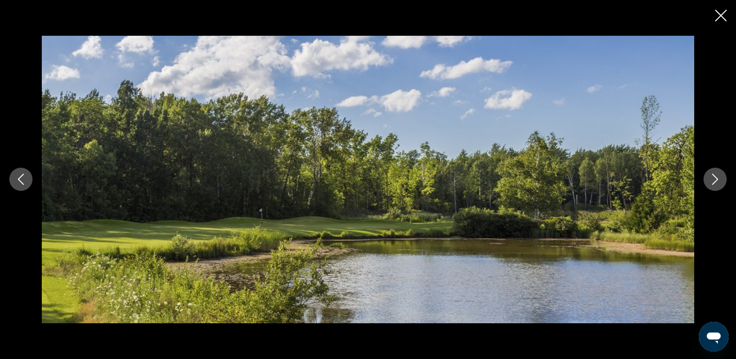
click at [713, 176] on icon "Next image" at bounding box center [715, 179] width 11 height 11
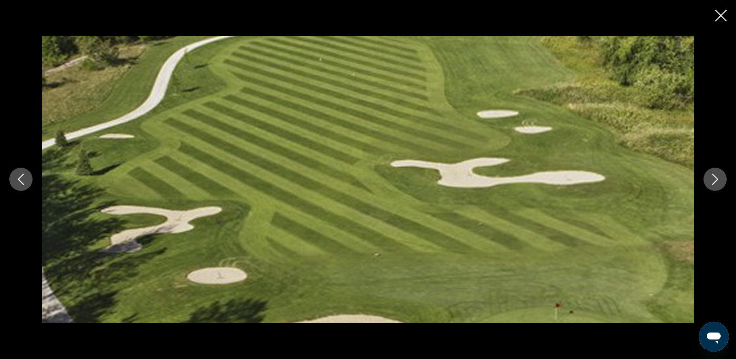
click at [713, 176] on icon "Next image" at bounding box center [715, 179] width 11 height 11
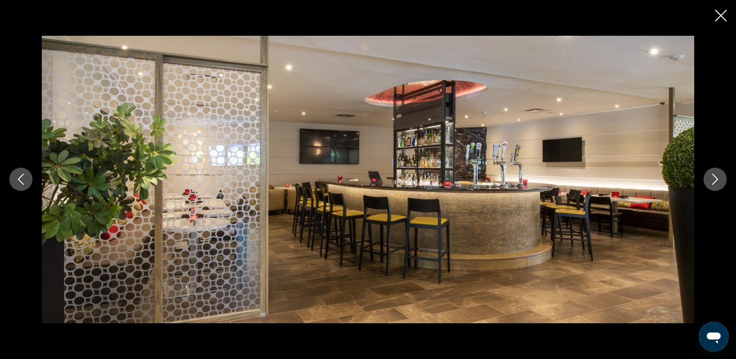
click at [713, 176] on icon "Next image" at bounding box center [715, 179] width 11 height 11
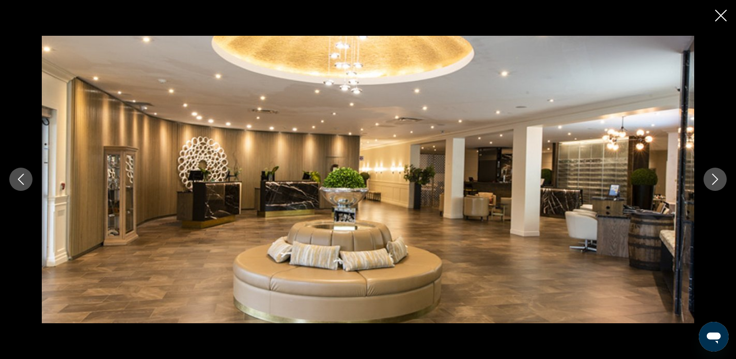
click at [713, 176] on icon "Next image" at bounding box center [715, 179] width 11 height 11
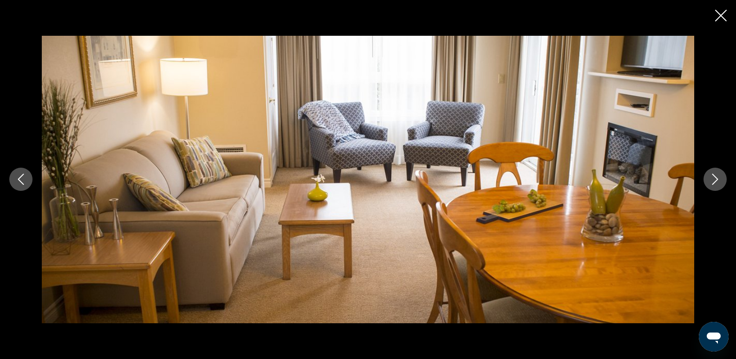
click at [713, 177] on icon "Next image" at bounding box center [715, 179] width 11 height 11
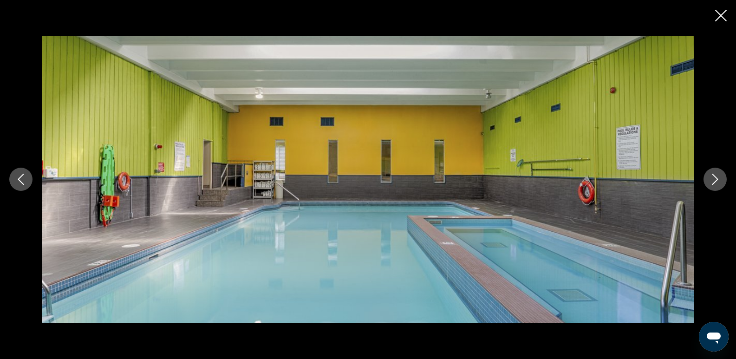
click at [713, 177] on icon "Next image" at bounding box center [715, 179] width 11 height 11
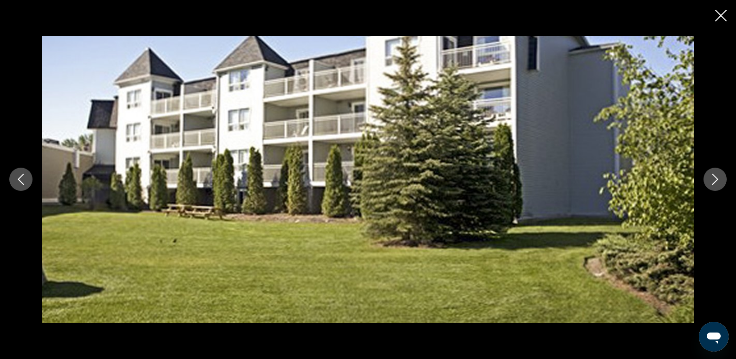
click at [723, 16] on icon "Close slideshow" at bounding box center [721, 16] width 12 height 12
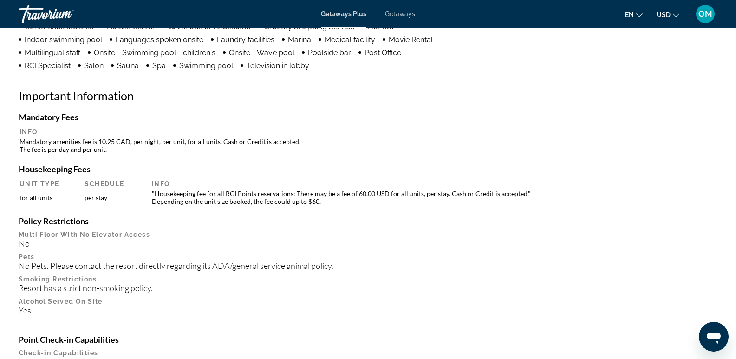
scroll to position [929, 0]
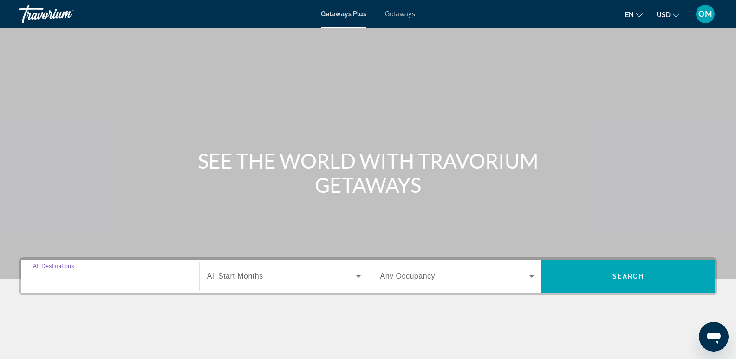
click at [91, 278] on input "Destination All Destinations" at bounding box center [110, 276] width 154 height 11
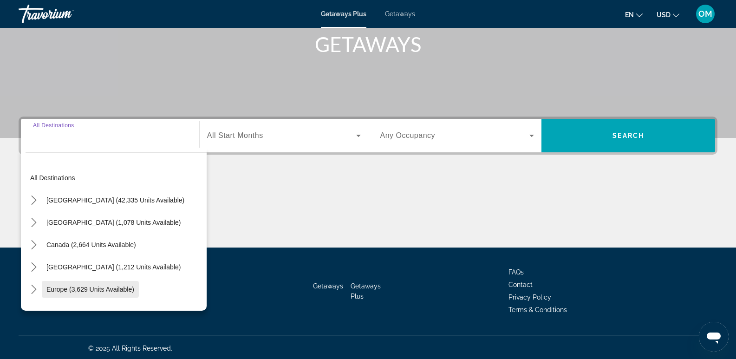
scroll to position [143, 0]
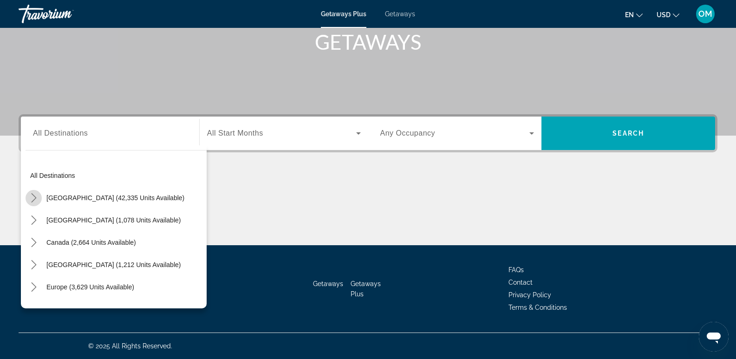
click at [34, 199] on icon "Toggle United States (42,335 units available) submenu" at bounding box center [33, 197] width 5 height 9
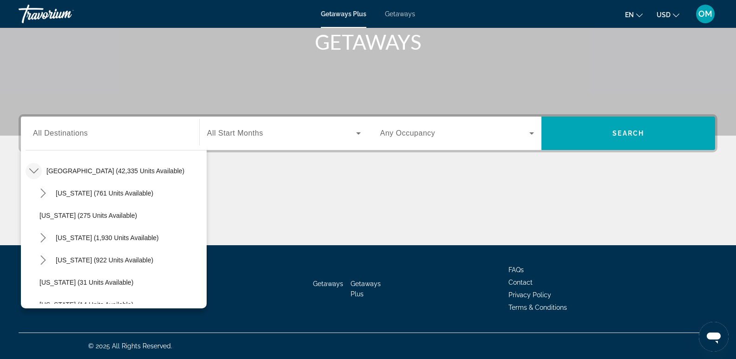
scroll to position [73, 0]
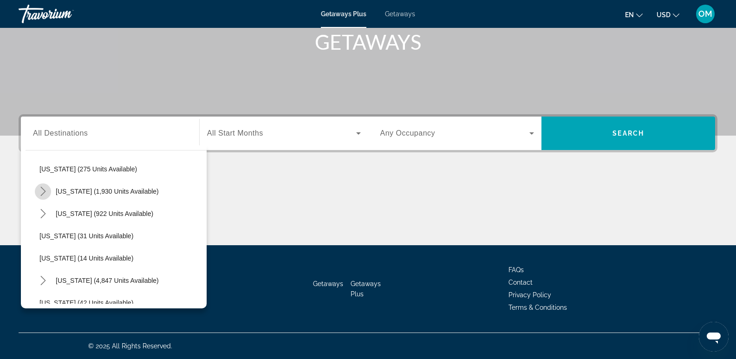
click at [45, 190] on icon "Toggle California (1,930 units available) submenu" at bounding box center [42, 191] width 5 height 9
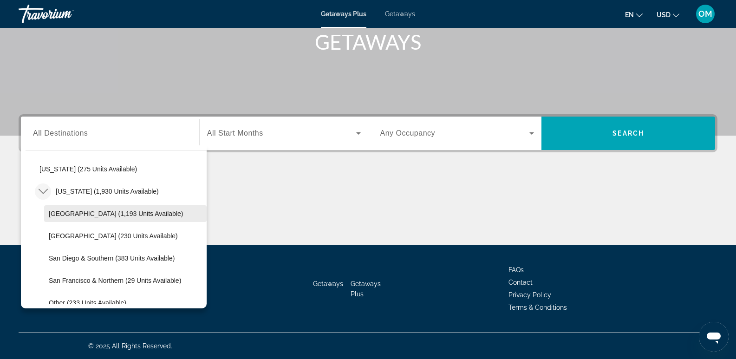
click at [73, 213] on span "[GEOGRAPHIC_DATA] (1,193 units available)" at bounding box center [116, 213] width 134 height 7
type input "**********"
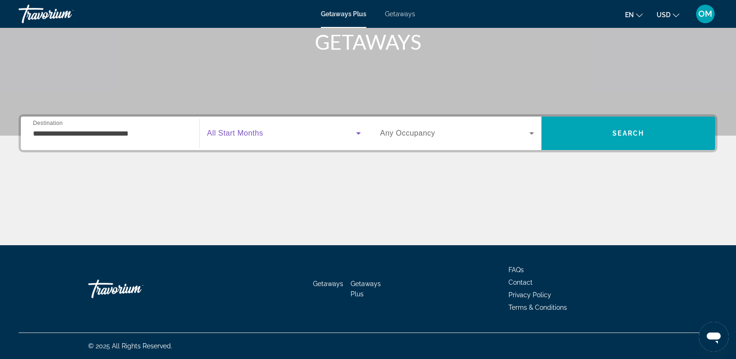
click at [360, 131] on icon "Search widget" at bounding box center [358, 133] width 11 height 11
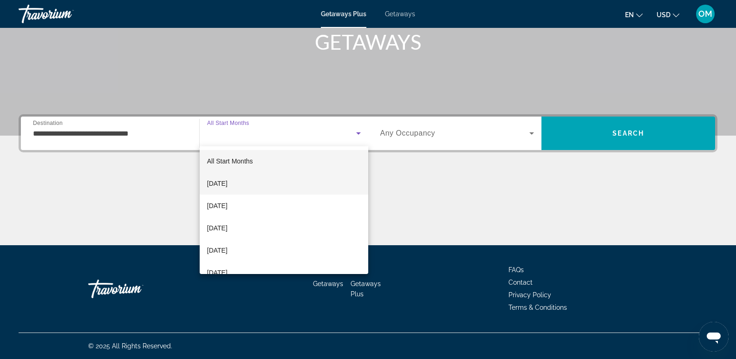
click at [265, 184] on mat-option "[DATE]" at bounding box center [284, 183] width 169 height 22
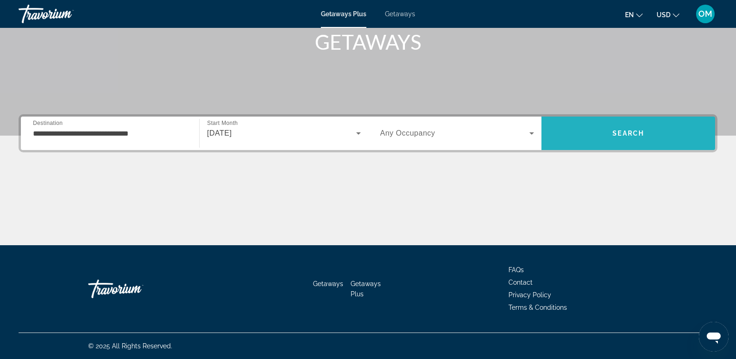
click at [643, 129] on span "Search" at bounding box center [629, 133] width 174 height 22
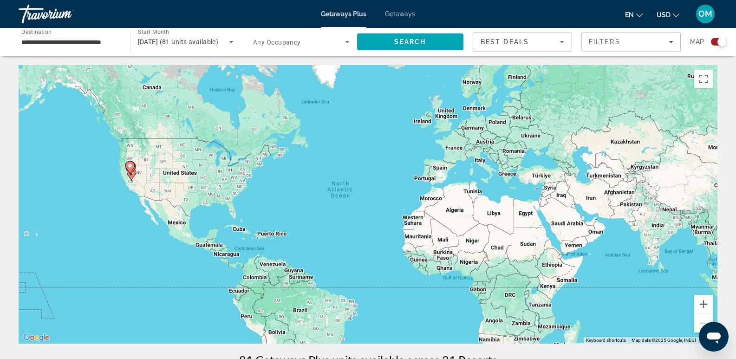
click at [713, 40] on div "Search widget" at bounding box center [719, 41] width 16 height 7
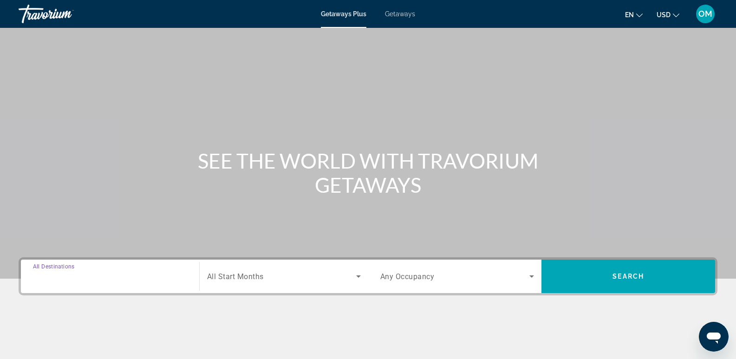
click at [119, 276] on input "Destination All Destinations" at bounding box center [110, 276] width 154 height 11
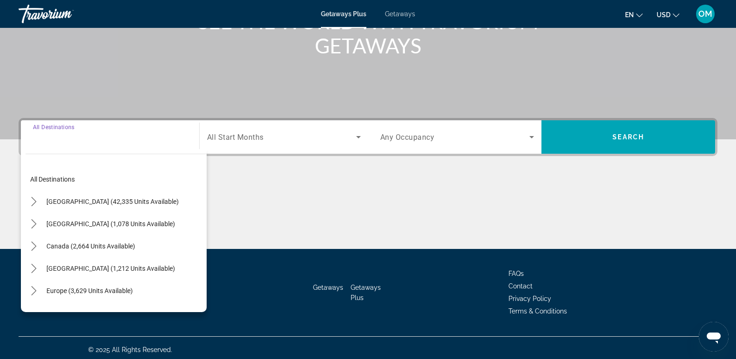
scroll to position [143, 0]
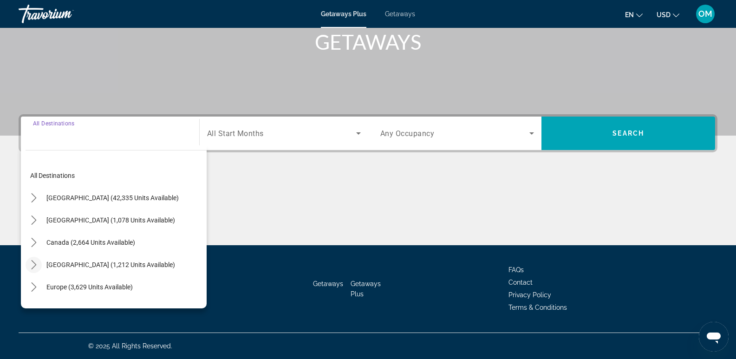
click at [34, 265] on icon "Toggle Caribbean & Atlantic Islands (1,212 units available) submenu" at bounding box center [33, 264] width 9 height 9
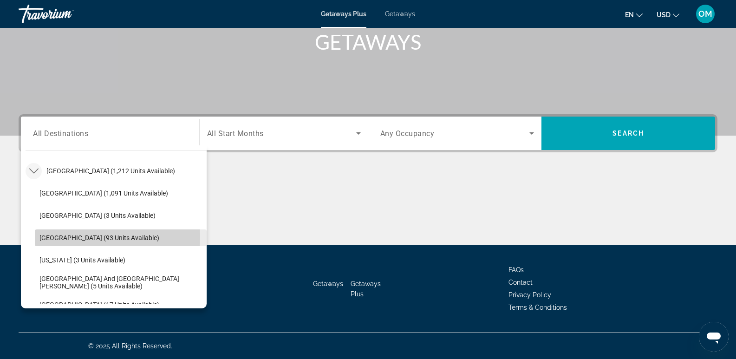
click at [59, 236] on span "Dominican Republic (93 units available)" at bounding box center [99, 237] width 120 height 7
type input "**********"
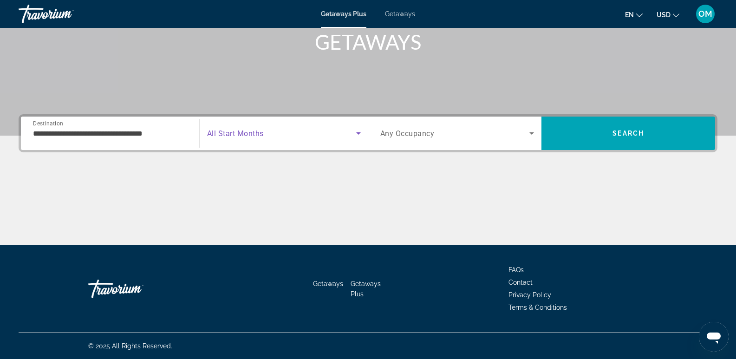
click at [359, 131] on icon "Search widget" at bounding box center [358, 133] width 11 height 11
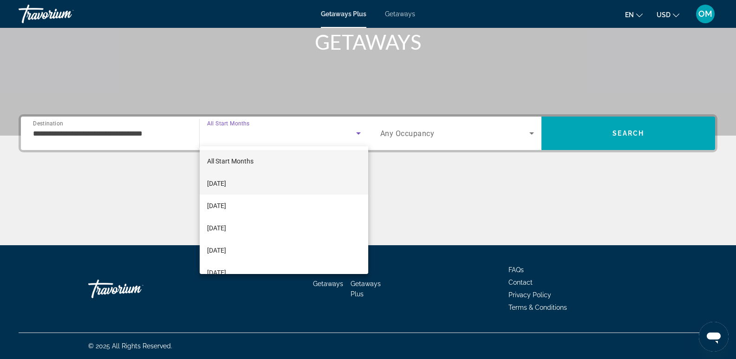
click at [250, 180] on mat-option "[DATE]" at bounding box center [284, 183] width 169 height 22
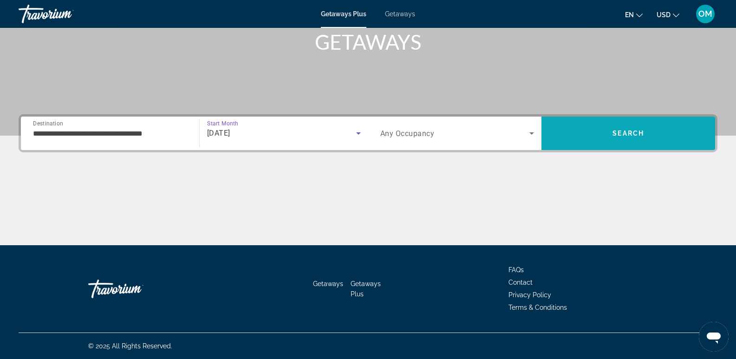
click at [641, 131] on span "Search" at bounding box center [629, 133] width 32 height 7
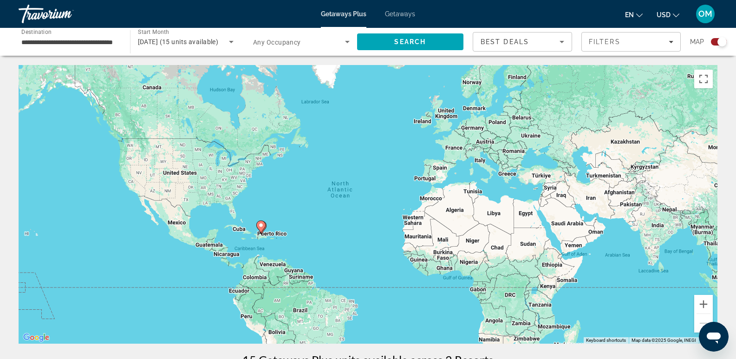
click at [714, 39] on div "Search widget" at bounding box center [719, 41] width 16 height 7
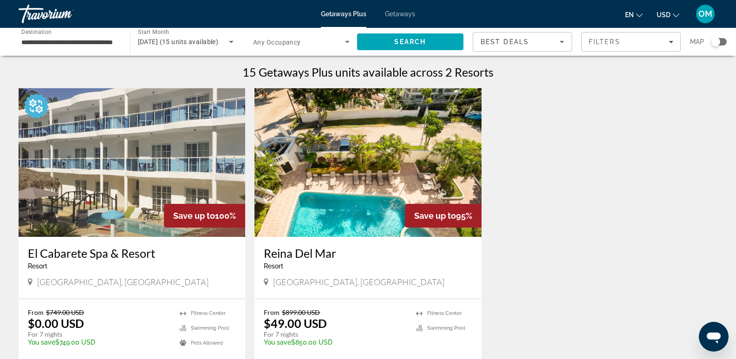
click at [351, 152] on img "Main content" at bounding box center [368, 162] width 227 height 149
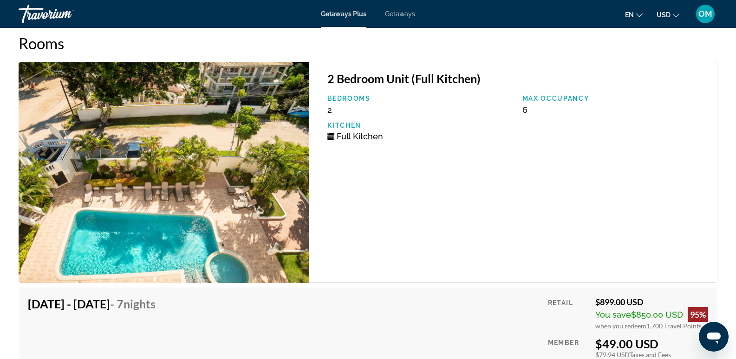
scroll to position [1580, 0]
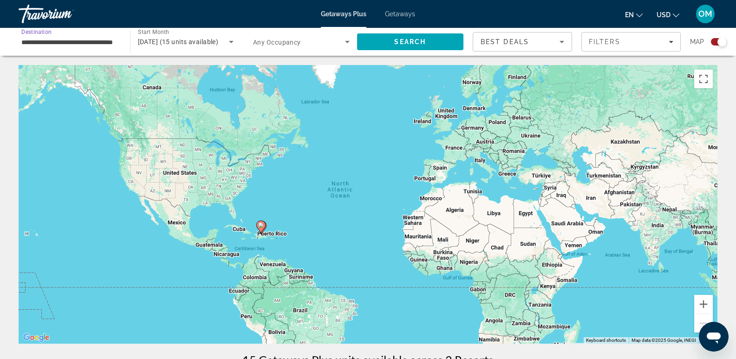
click at [50, 39] on input "**********" at bounding box center [69, 42] width 97 height 11
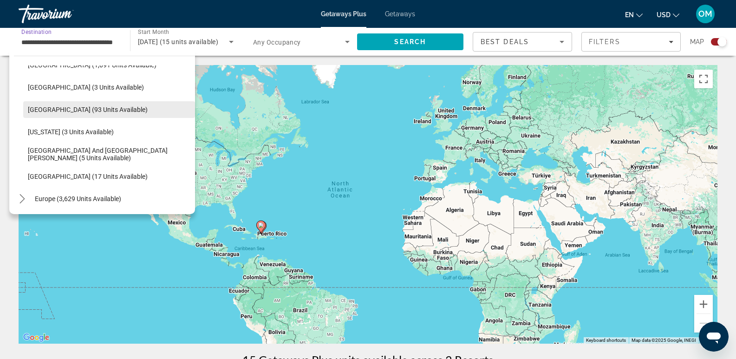
scroll to position [53, 0]
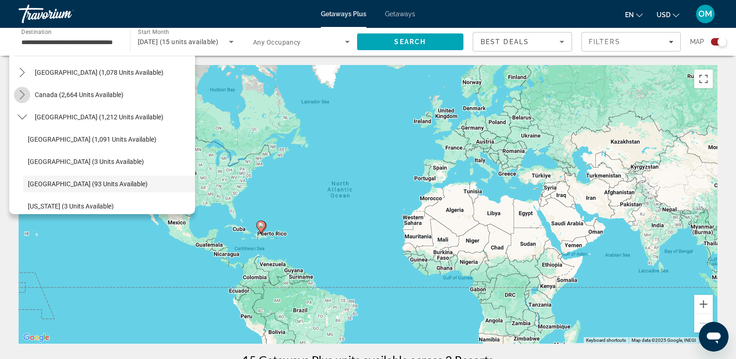
click at [23, 93] on icon "Toggle Canada (2,664 units available) submenu" at bounding box center [22, 94] width 5 height 9
click at [23, 72] on icon "Toggle Mexico (1,078 units available) submenu" at bounding box center [22, 72] width 5 height 9
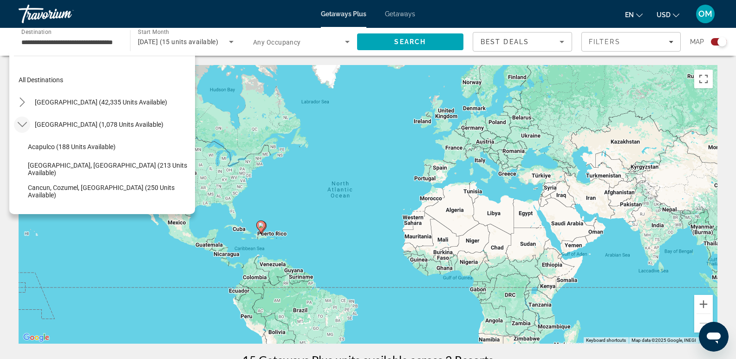
scroll to position [0, 0]
click at [21, 103] on icon "Toggle United States (42,335 units available) submenu" at bounding box center [22, 103] width 9 height 9
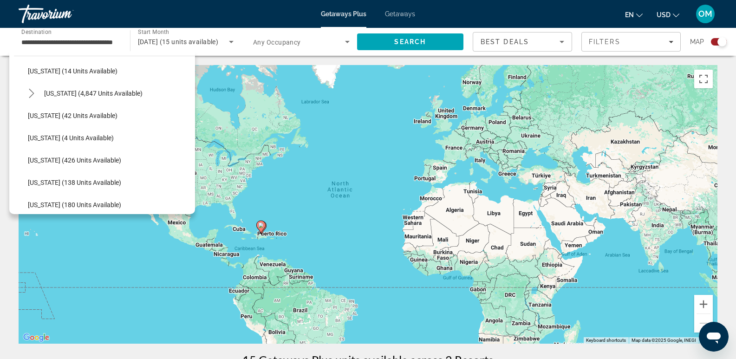
scroll to position [120, 0]
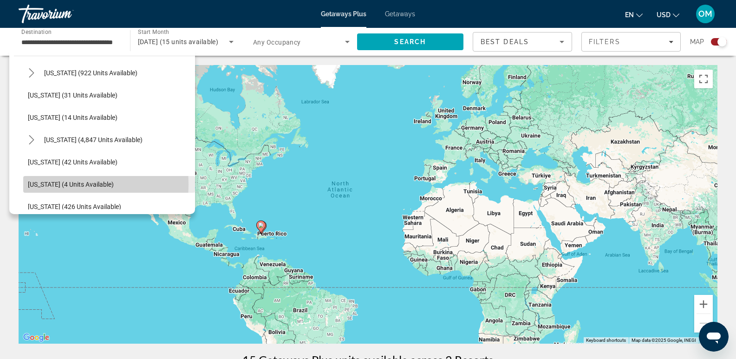
click at [48, 184] on span "Hawaii (4 units available)" at bounding box center [71, 184] width 86 height 7
type input "**********"
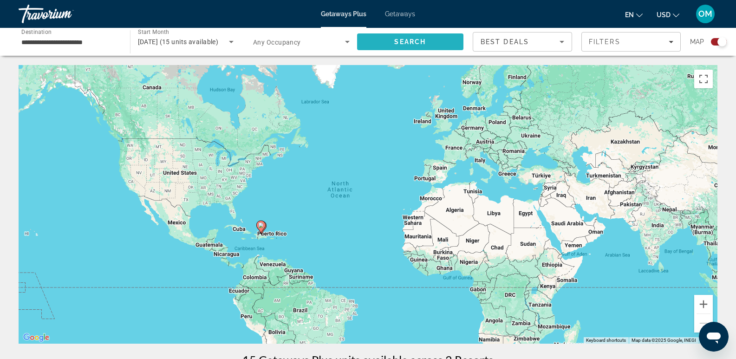
click at [430, 43] on span "Search" at bounding box center [410, 42] width 107 height 22
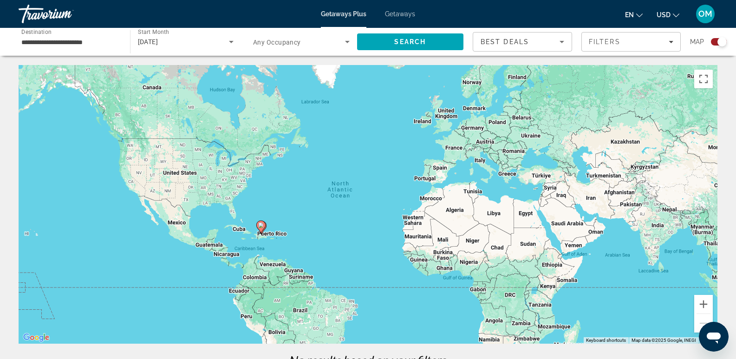
click at [712, 40] on div "Search widget" at bounding box center [719, 41] width 16 height 7
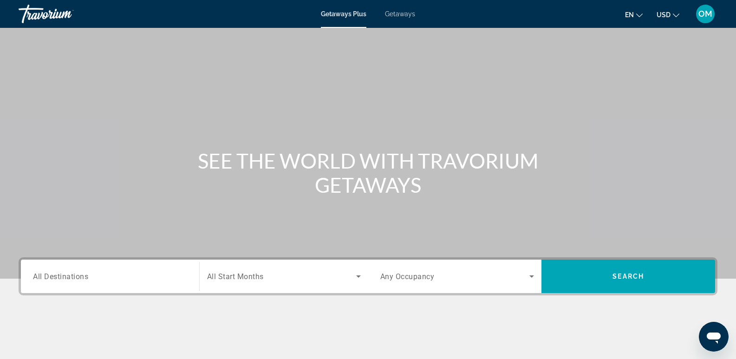
click at [85, 276] on span "All Destinations" at bounding box center [60, 276] width 55 height 9
click at [85, 276] on input "Destination All Destinations" at bounding box center [110, 276] width 154 height 11
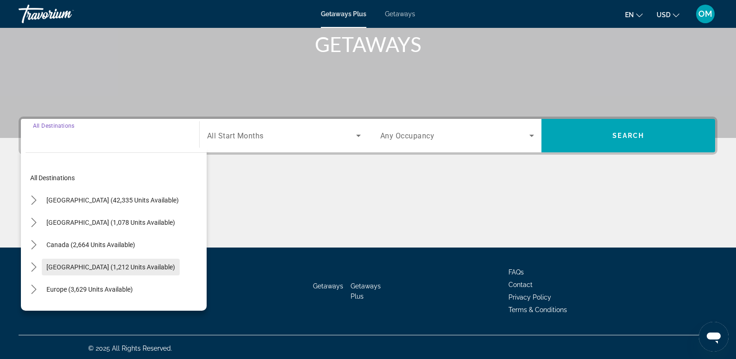
scroll to position [143, 0]
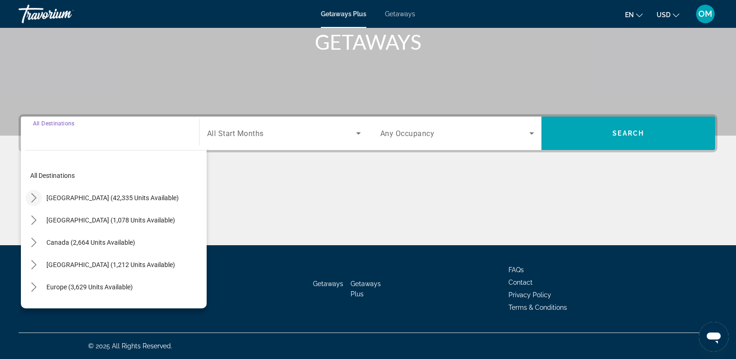
click at [34, 197] on icon "Toggle United States (42,335 units available) submenu" at bounding box center [33, 197] width 9 height 9
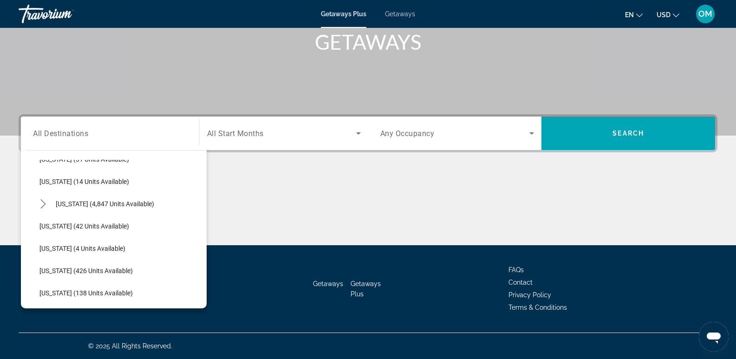
scroll to position [166, 0]
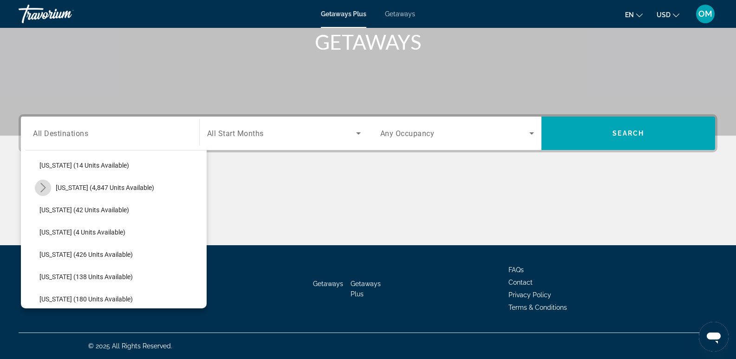
click at [45, 184] on icon "Toggle Florida (4,847 units available) submenu" at bounding box center [43, 187] width 9 height 9
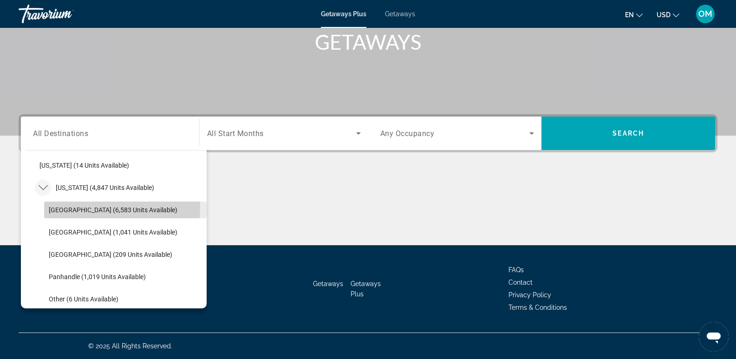
click at [76, 207] on span "Orlando & Disney Area (6,583 units available)" at bounding box center [113, 209] width 129 height 7
type input "**********"
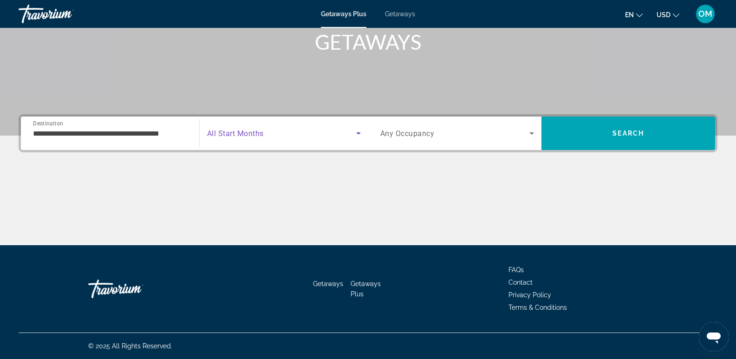
click at [269, 138] on span "Search widget" at bounding box center [281, 133] width 149 height 11
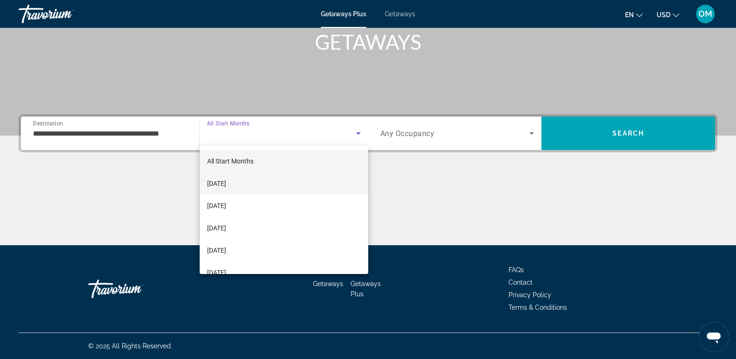
click at [248, 184] on mat-option "[DATE]" at bounding box center [284, 183] width 169 height 22
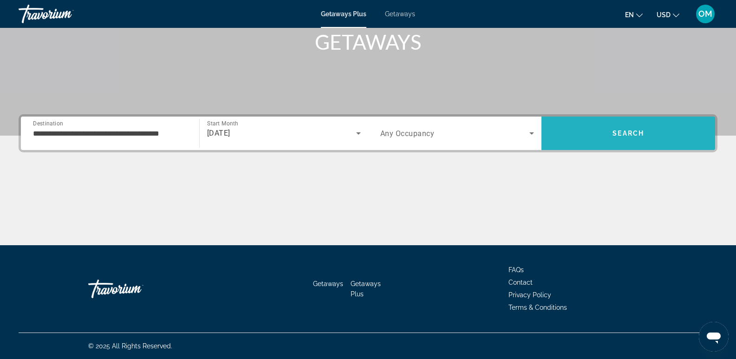
click at [637, 130] on span "Search" at bounding box center [629, 133] width 32 height 7
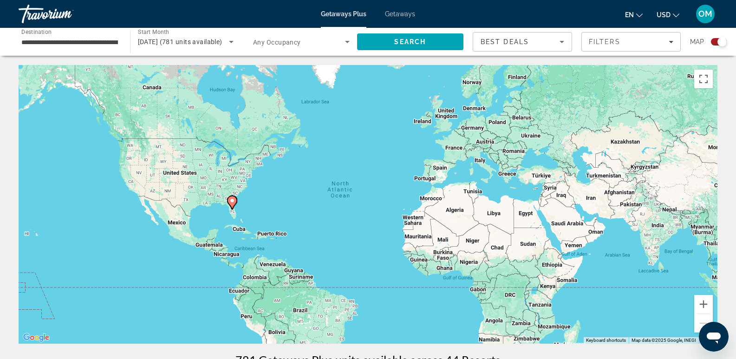
click at [716, 41] on div "Search widget" at bounding box center [719, 41] width 16 height 7
